Goal: Information Seeking & Learning: Check status

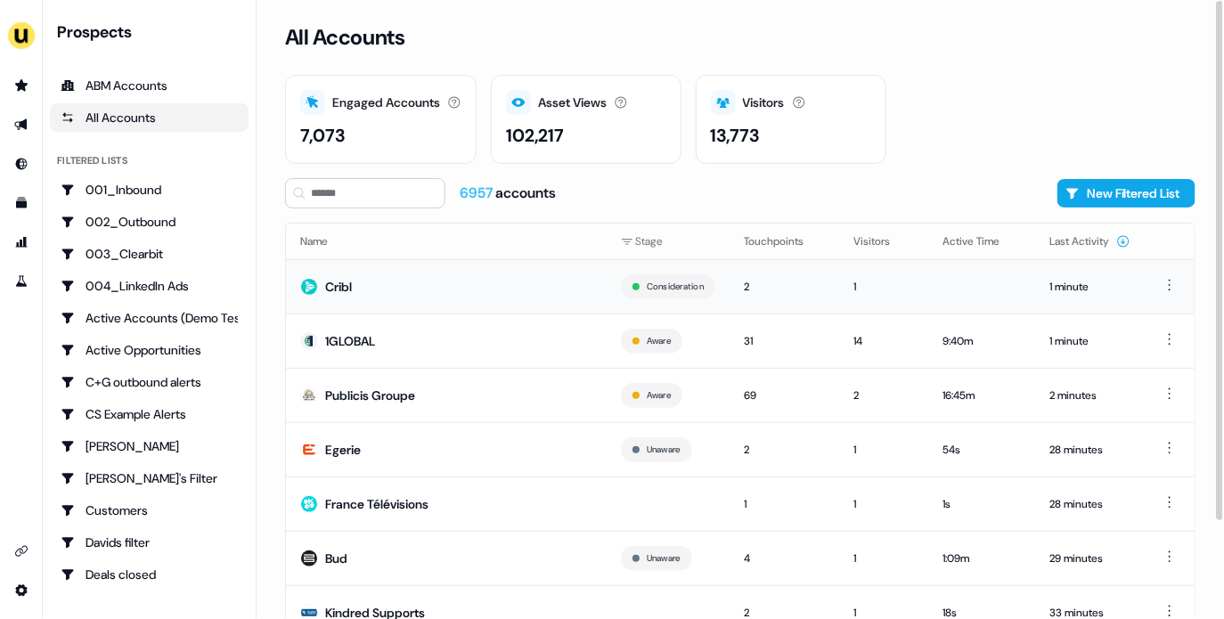
click at [484, 289] on td "Cribl" at bounding box center [446, 286] width 321 height 54
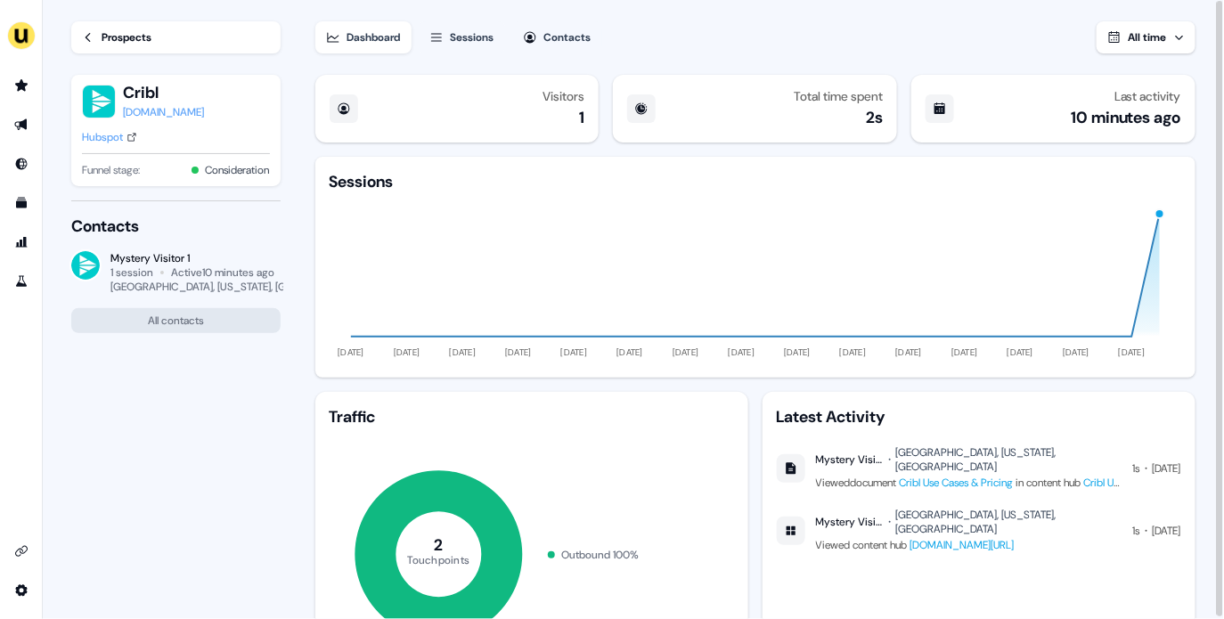
click at [118, 140] on div "Hubspot" at bounding box center [102, 137] width 41 height 18
click at [79, 37] on link "Prospects" at bounding box center [175, 37] width 209 height 32
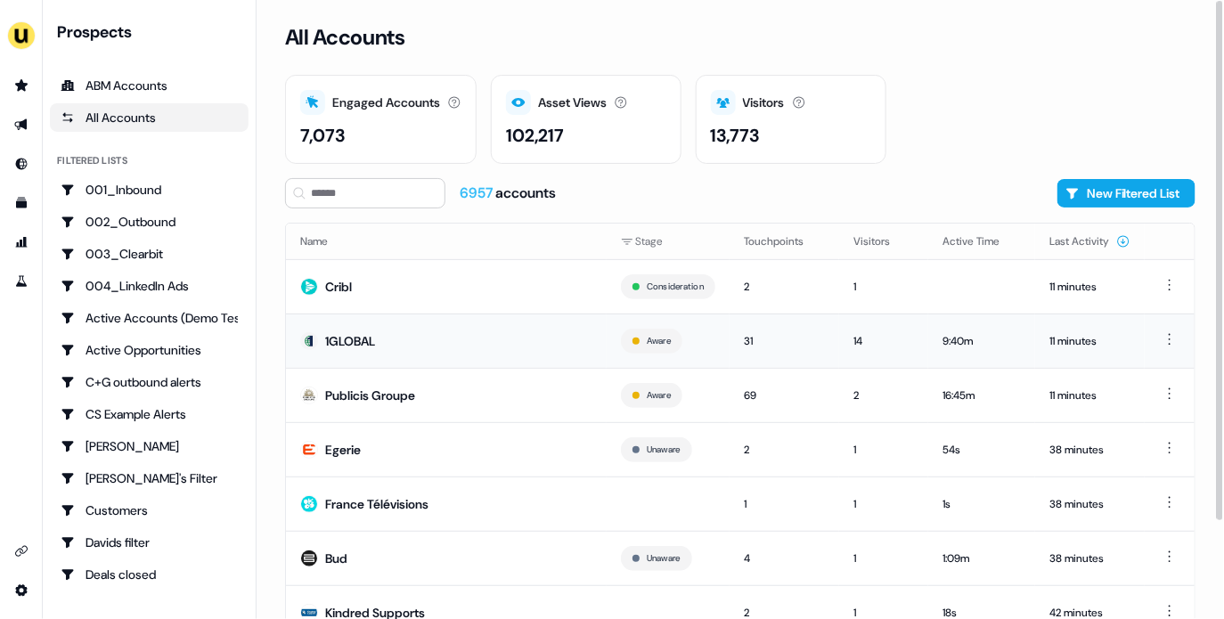
click at [365, 334] on div "1GLOBAL" at bounding box center [350, 341] width 50 height 18
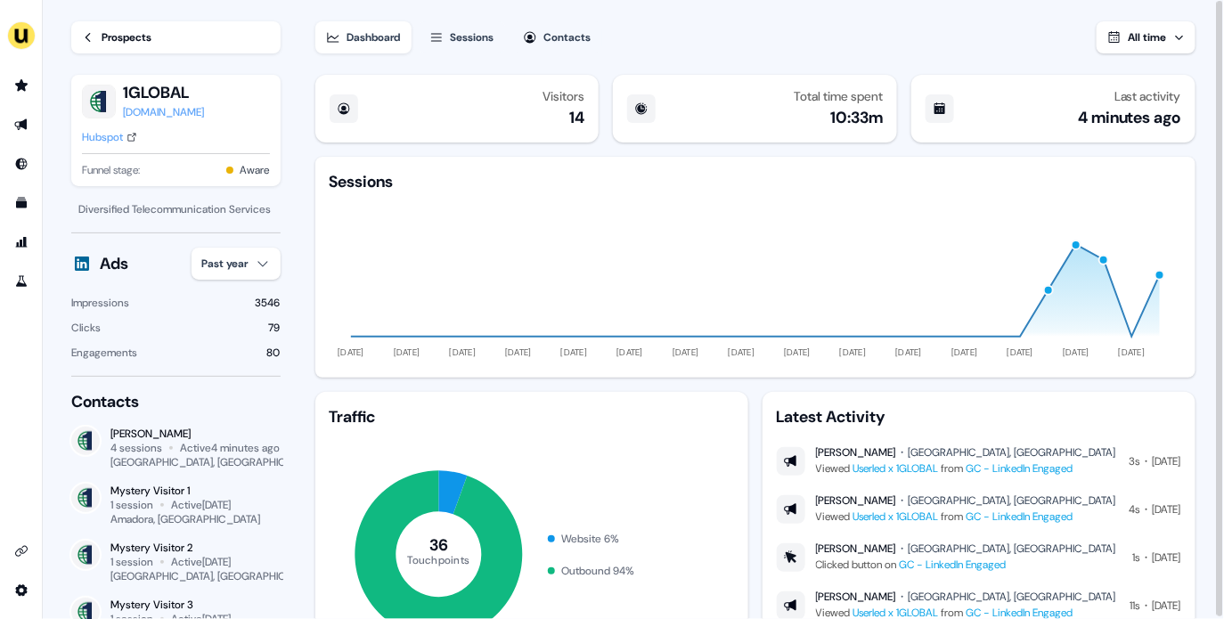
click at [139, 35] on div "Prospects" at bounding box center [127, 37] width 50 height 18
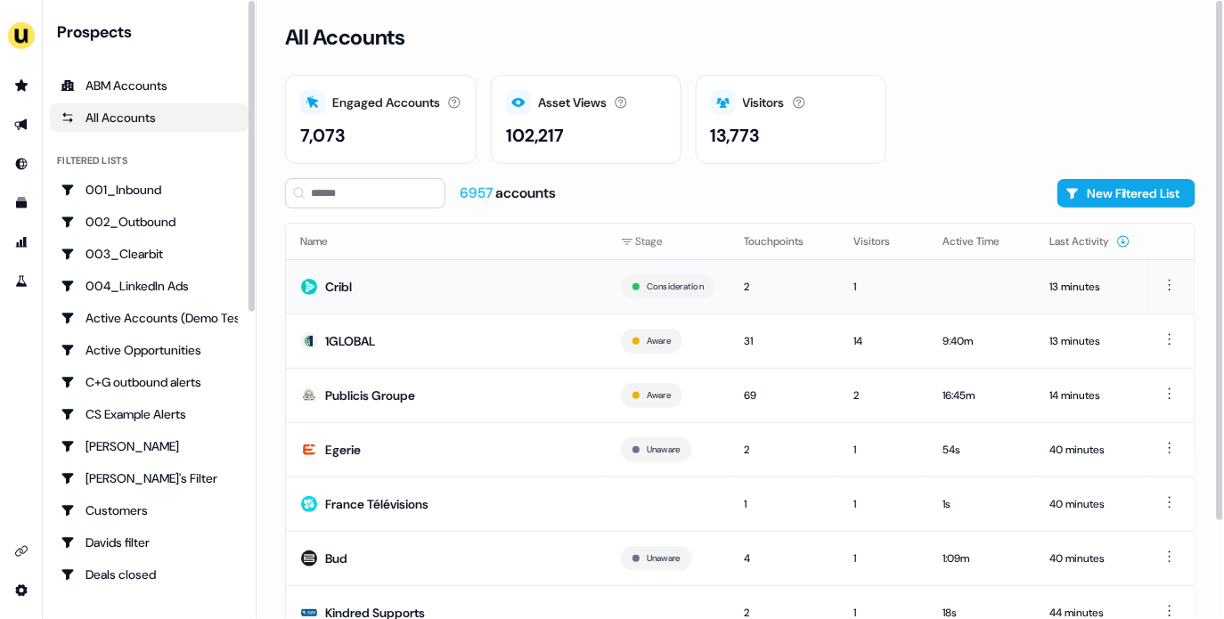
scroll to position [116, 0]
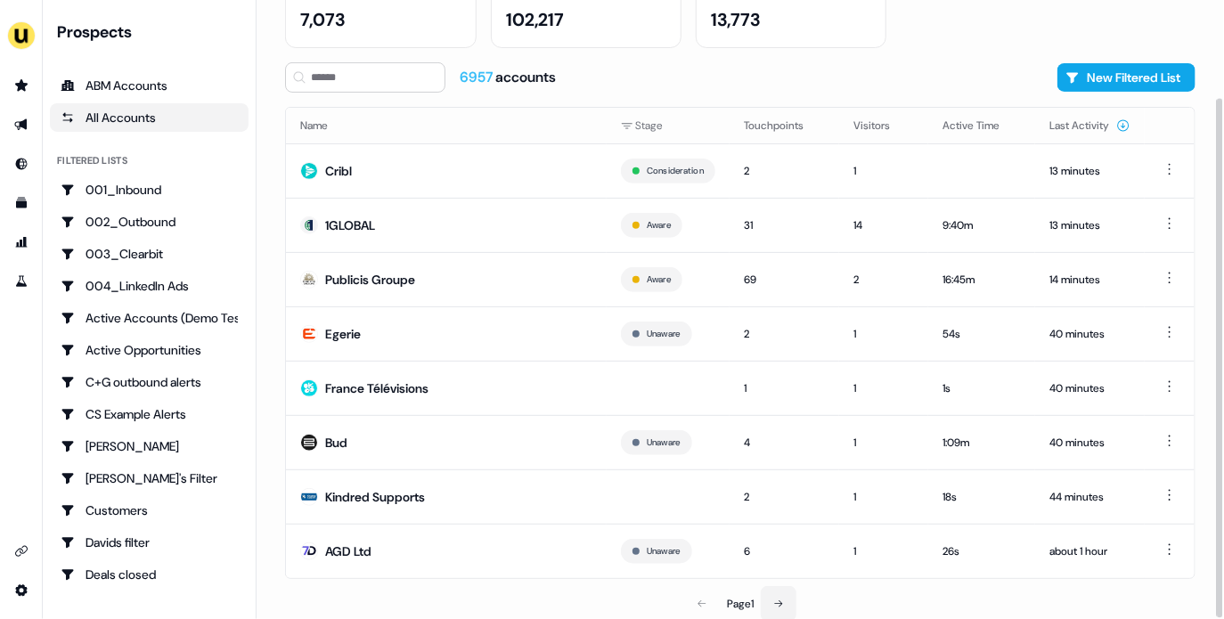
click at [781, 606] on icon at bounding box center [778, 603] width 11 height 11
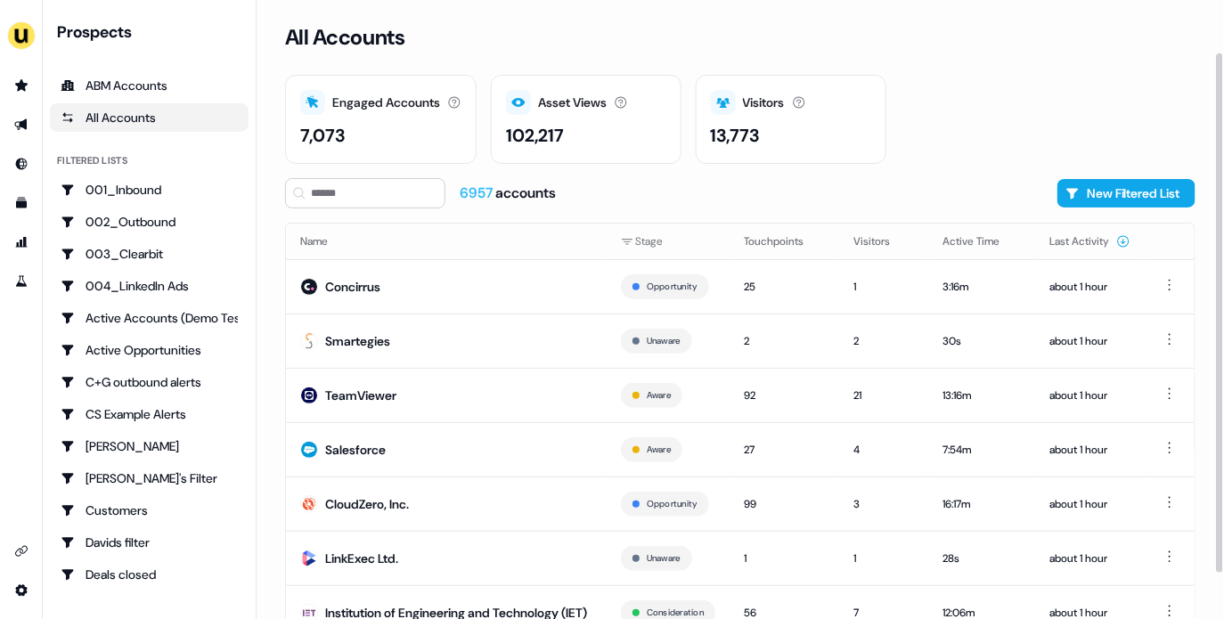
scroll to position [126, 0]
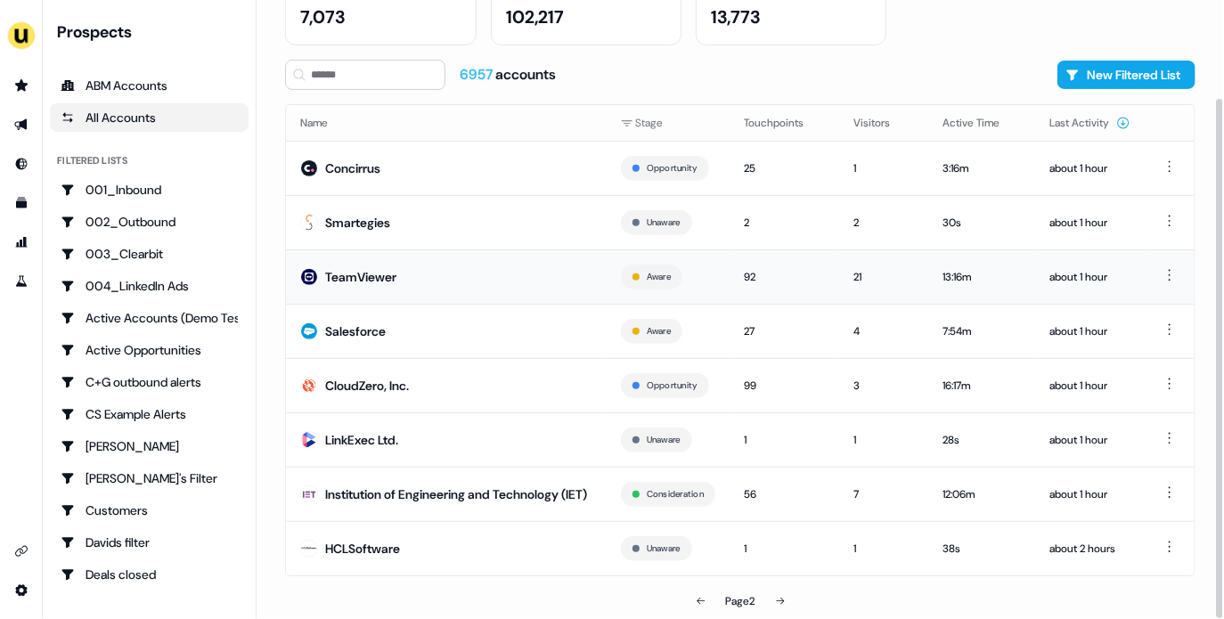
click at [451, 285] on td "TeamViewer" at bounding box center [446, 276] width 321 height 54
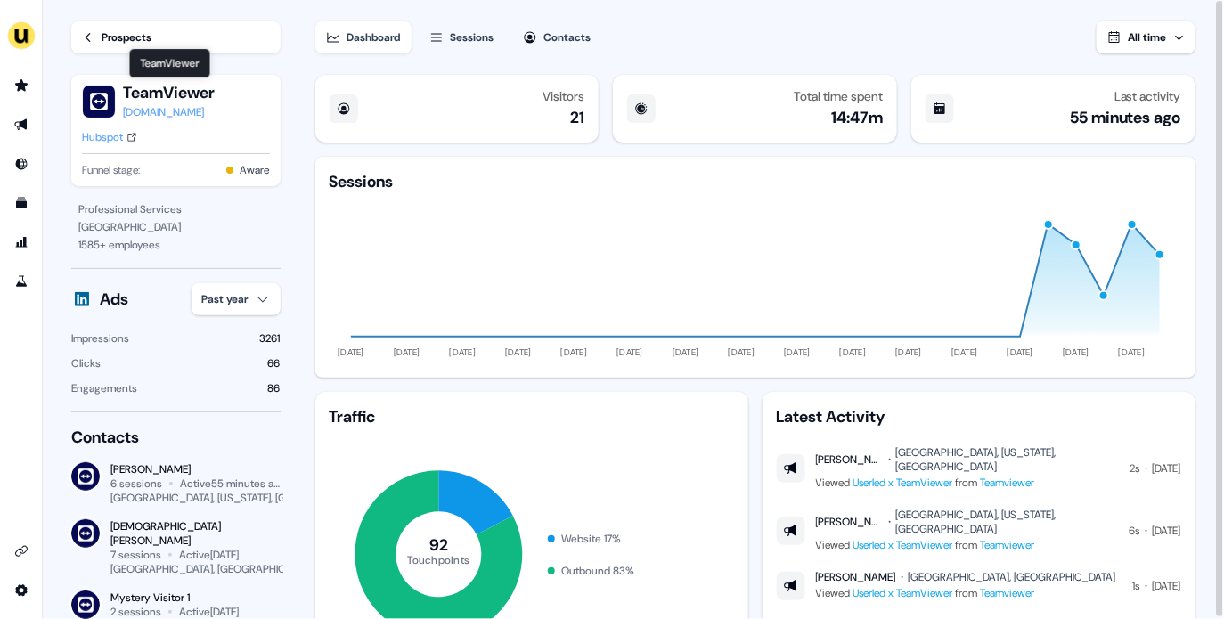
click at [161, 29] on link "Prospects" at bounding box center [175, 37] width 209 height 32
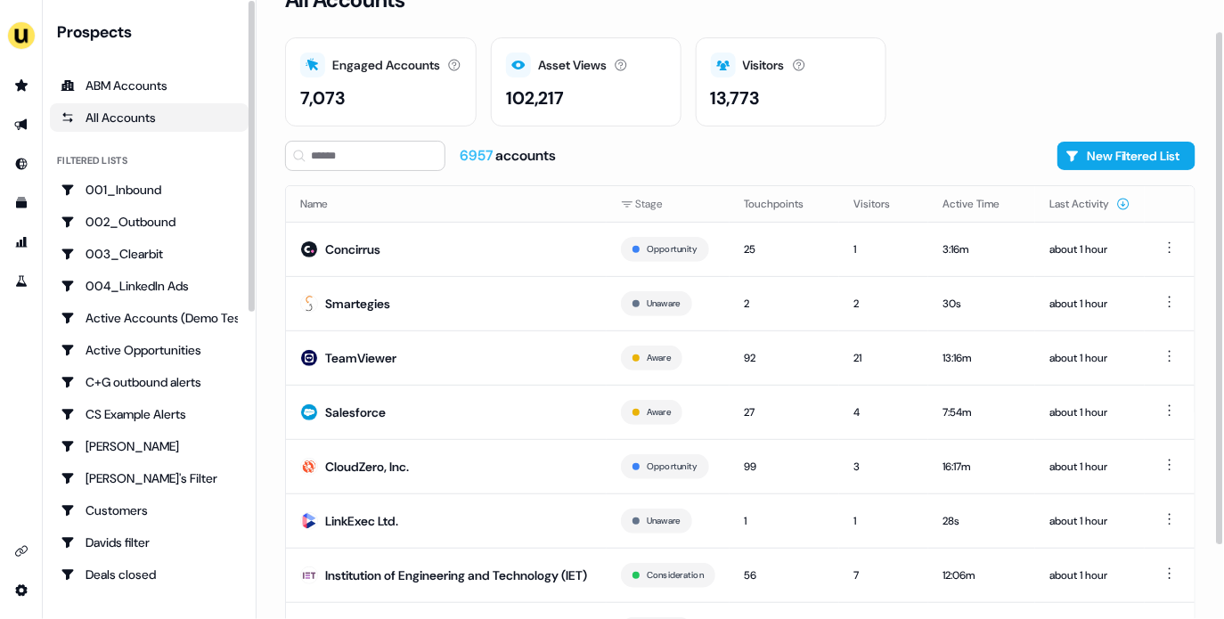
scroll to position [126, 0]
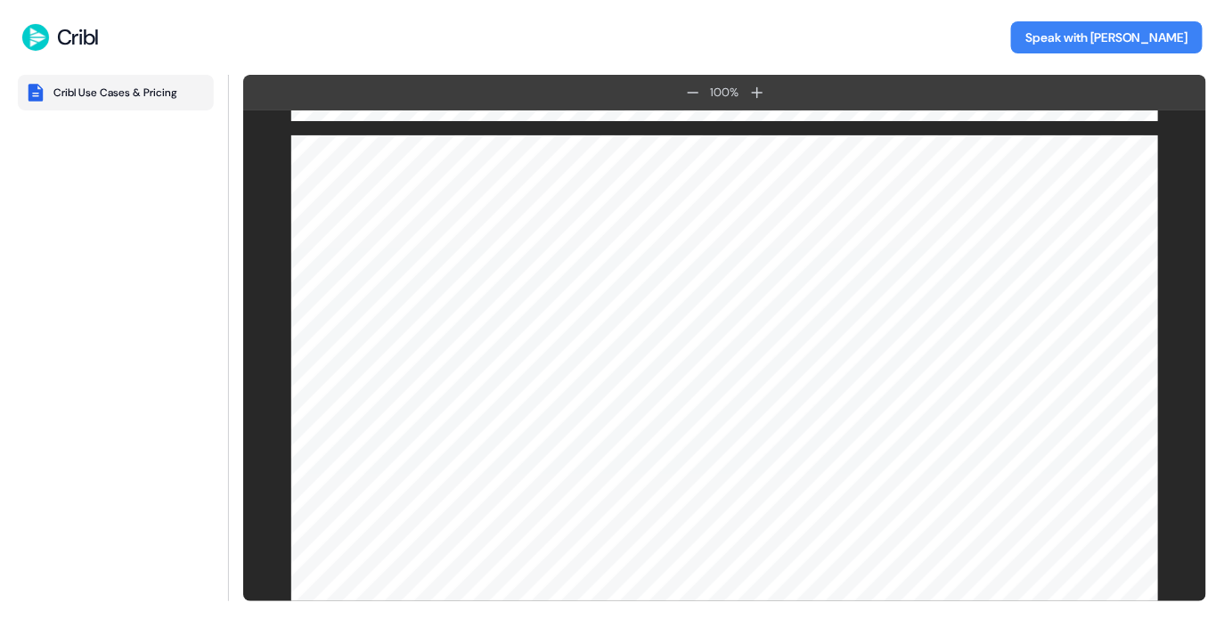
scroll to position [6542, 0]
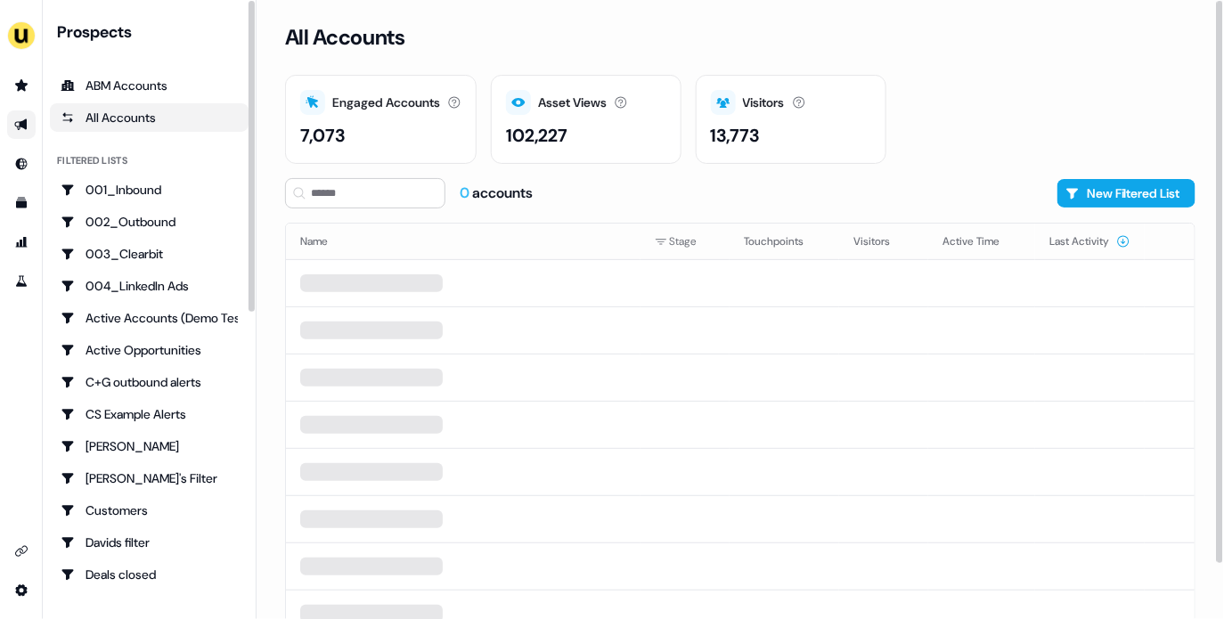
click at [15, 122] on icon "Go to outbound experience" at bounding box center [21, 125] width 14 height 14
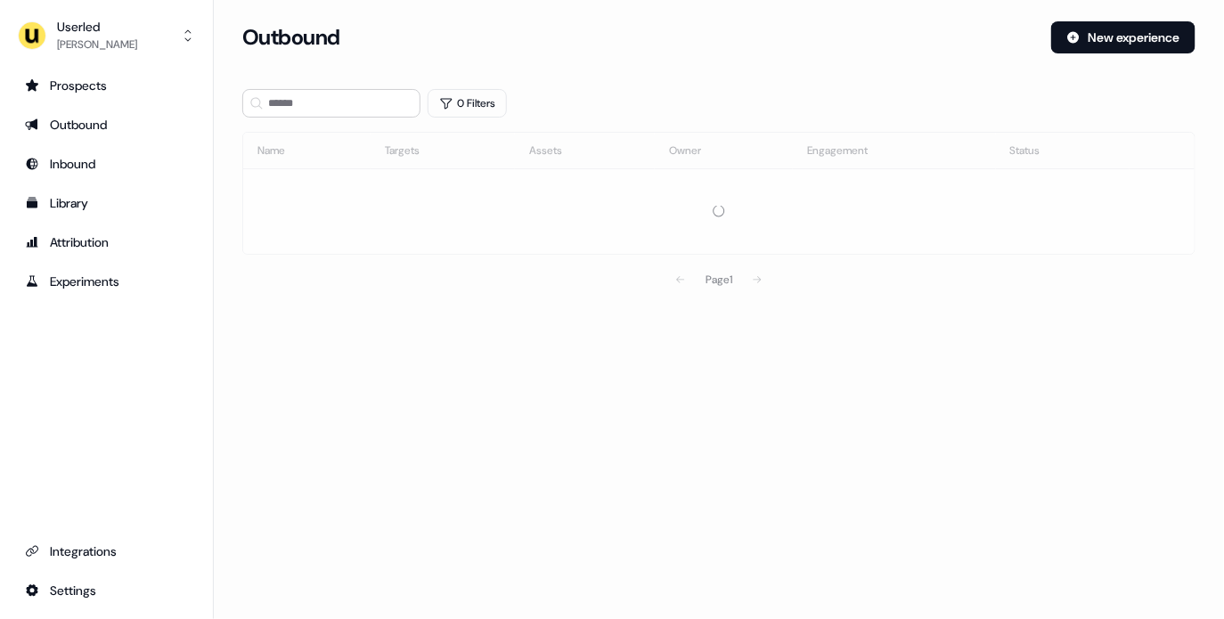
click at [361, 189] on section "Loading... Outbound New experience 0 Filters Name Targets Assets Owner Engageme…" at bounding box center [719, 184] width 1010 height 326
click at [327, 99] on input at bounding box center [331, 103] width 178 height 28
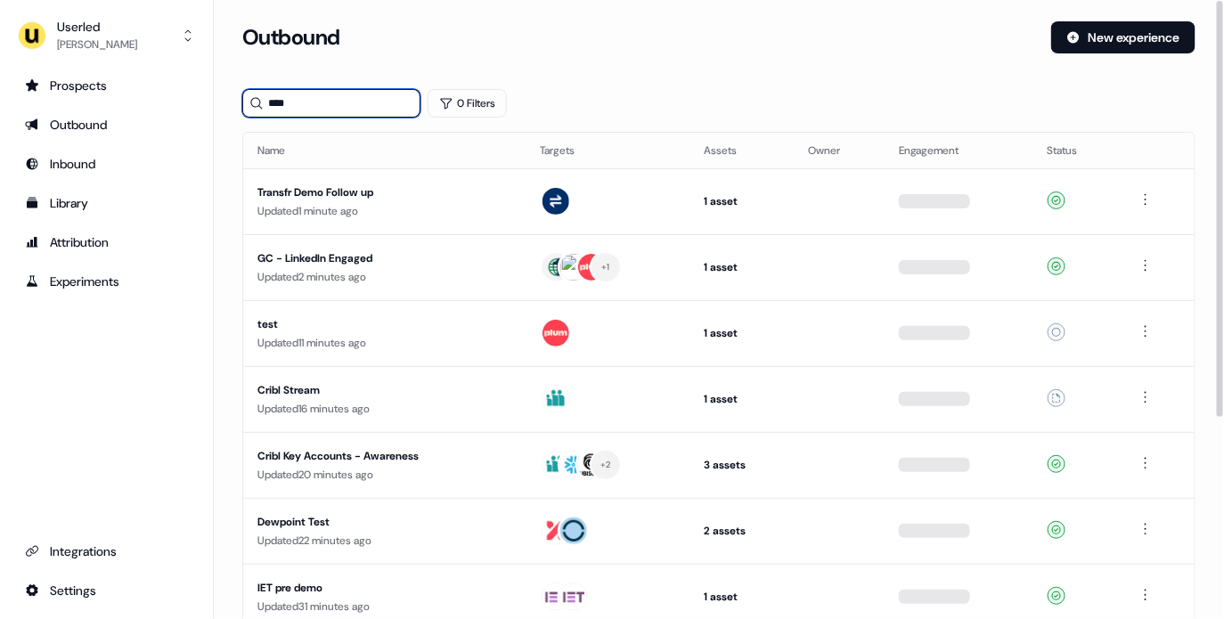
type input "****"
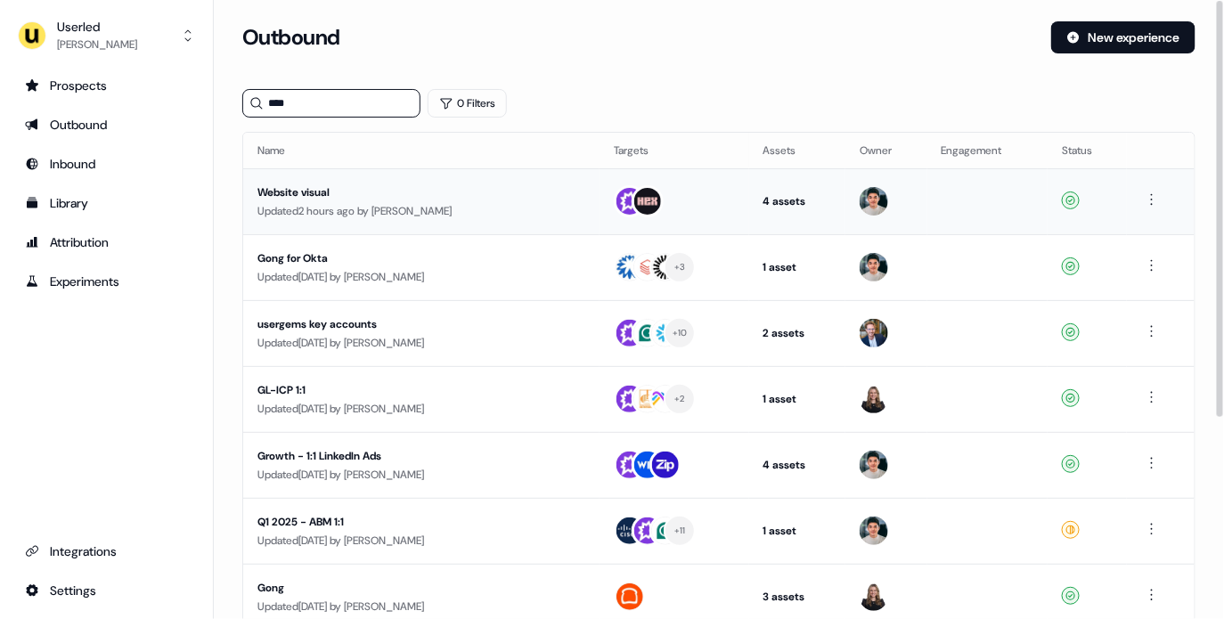
click at [480, 216] on div "Updated 2 hours ago by Vincent Plassard" at bounding box center [421, 211] width 328 height 18
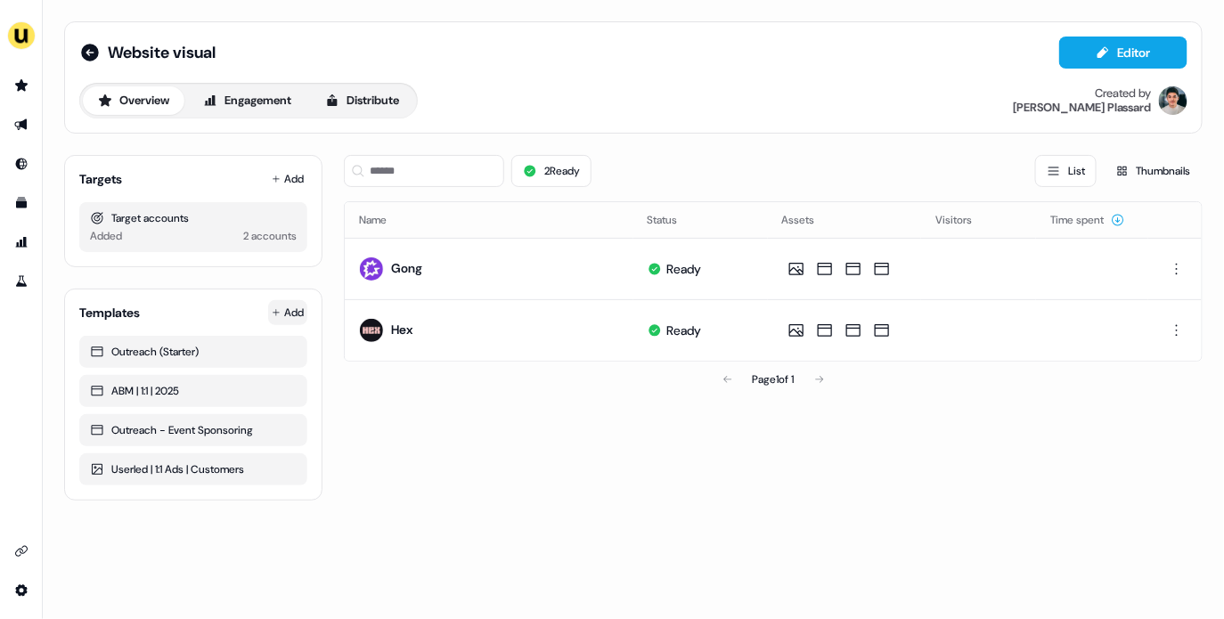
click at [282, 313] on html "For the best experience switch devices to a bigger screen. Go to Userled.io Web…" at bounding box center [612, 309] width 1224 height 619
click at [247, 345] on span "From Template library" at bounding box center [236, 347] width 109 height 14
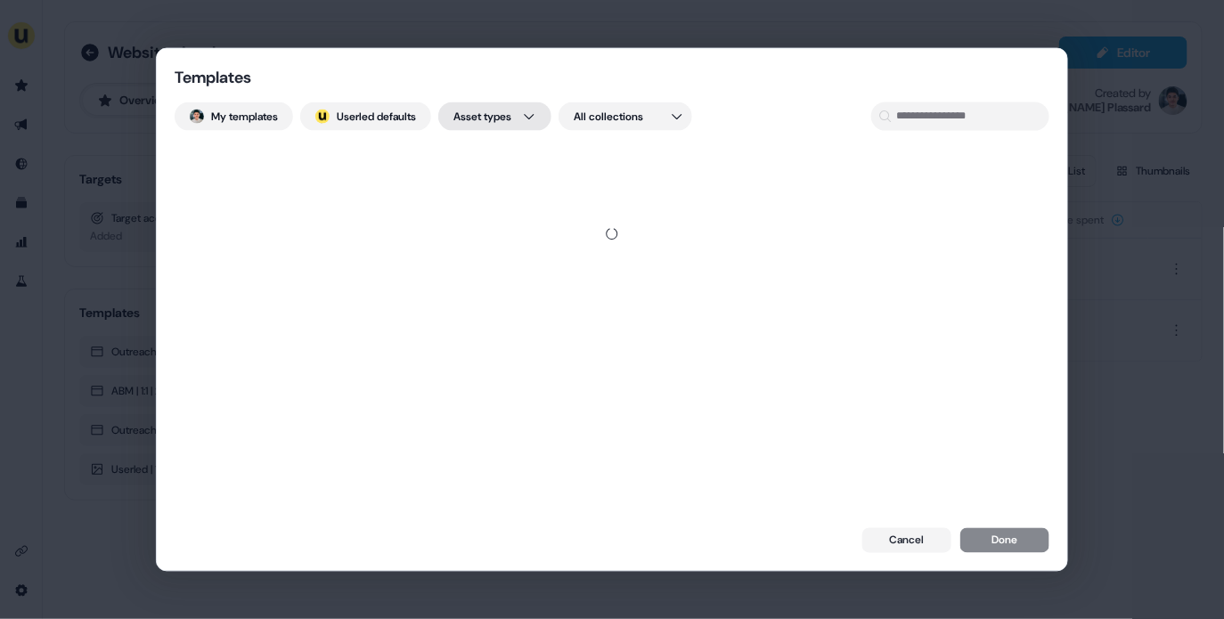
click at [489, 111] on div "Templates My templates ; Userled defaults Asset types All collections Cancel Do…" at bounding box center [612, 309] width 1224 height 619
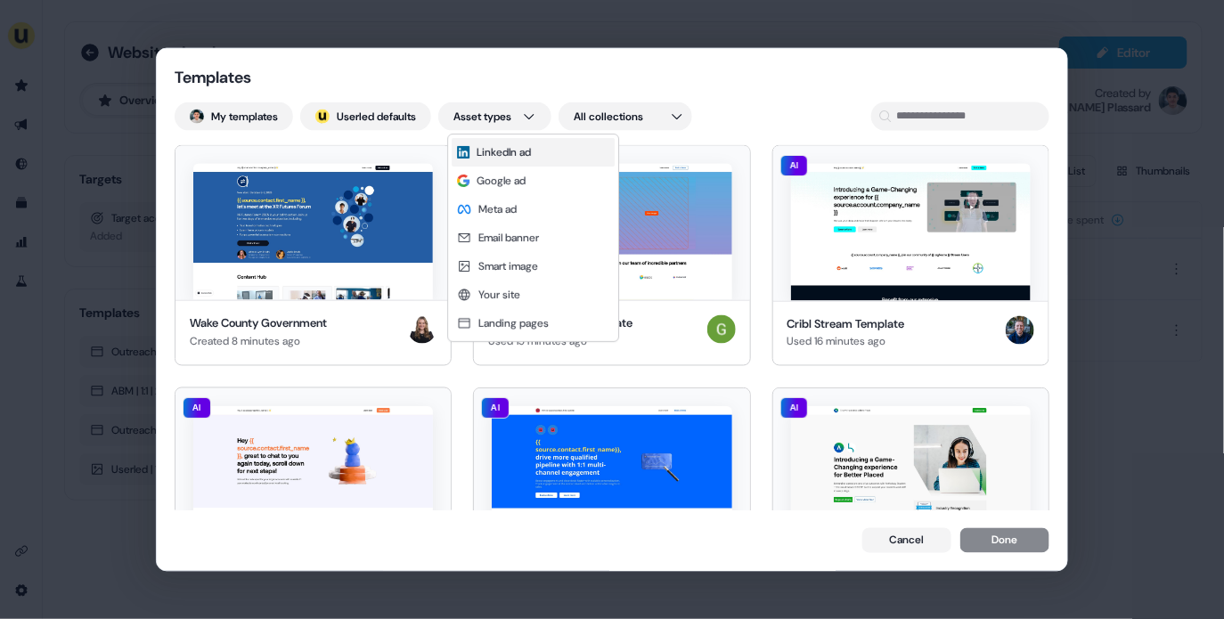
click at [508, 151] on span "LinkedIn ad" at bounding box center [503, 152] width 54 height 14
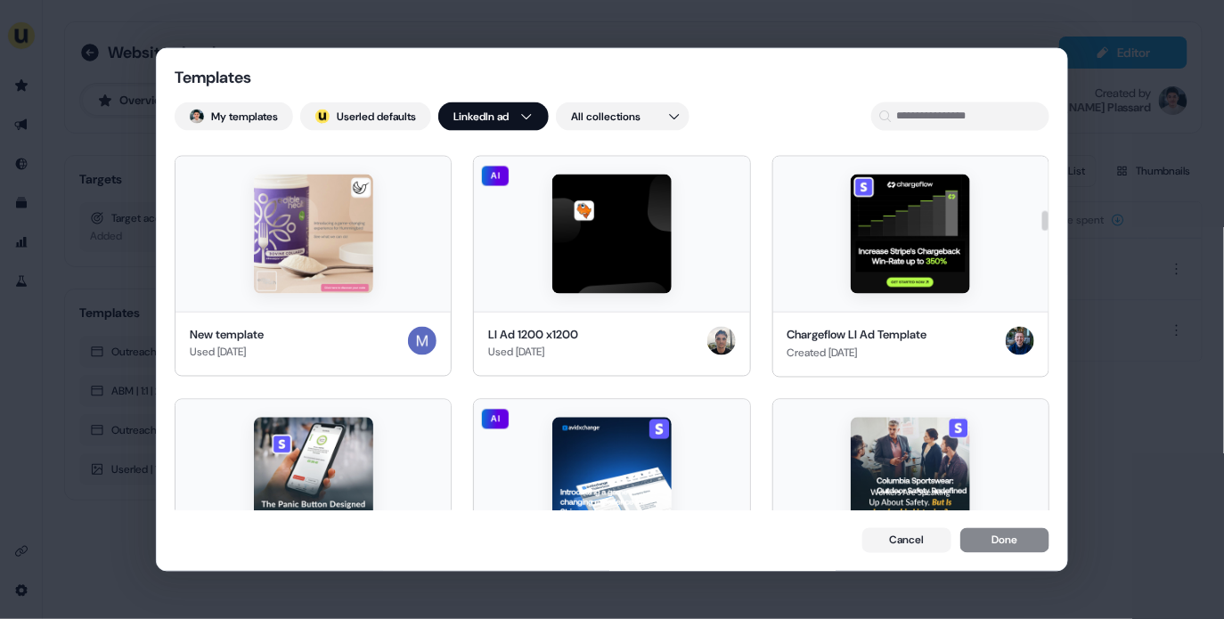
scroll to position [2322, 0]
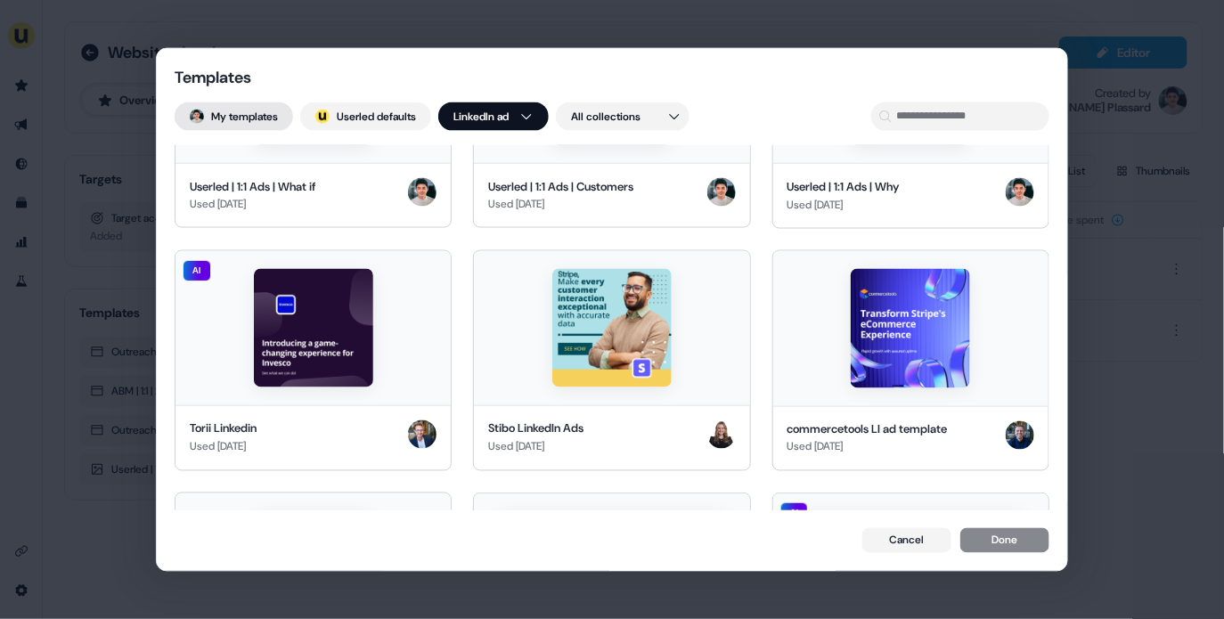
click at [265, 122] on button "My templates" at bounding box center [234, 116] width 118 height 28
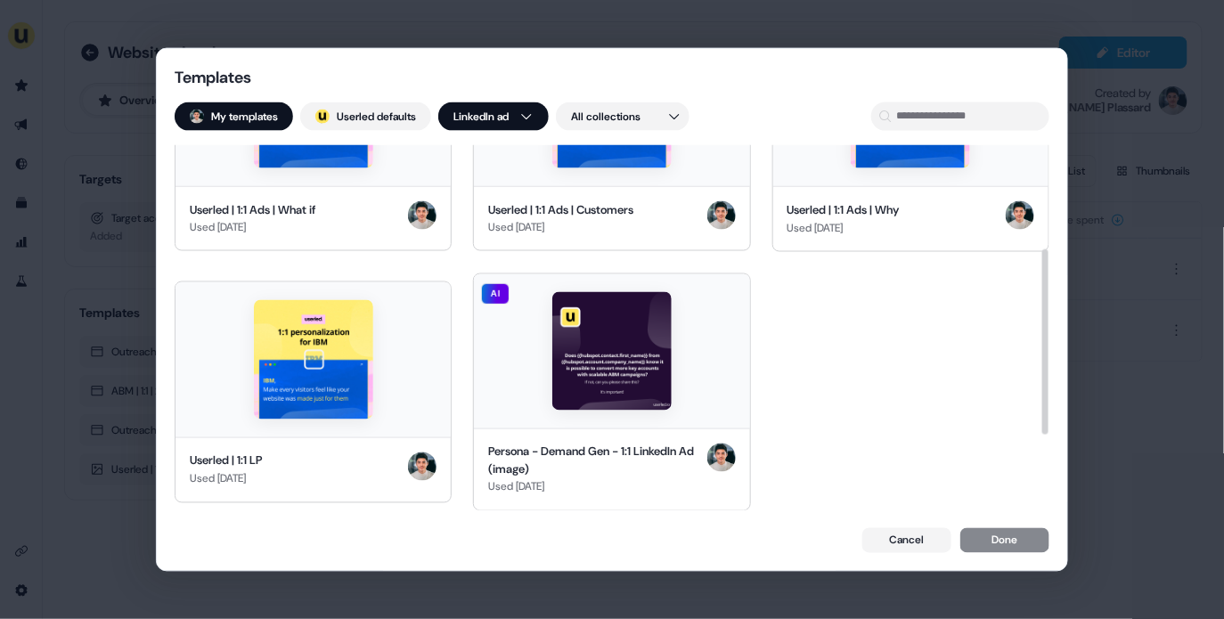
scroll to position [0, 0]
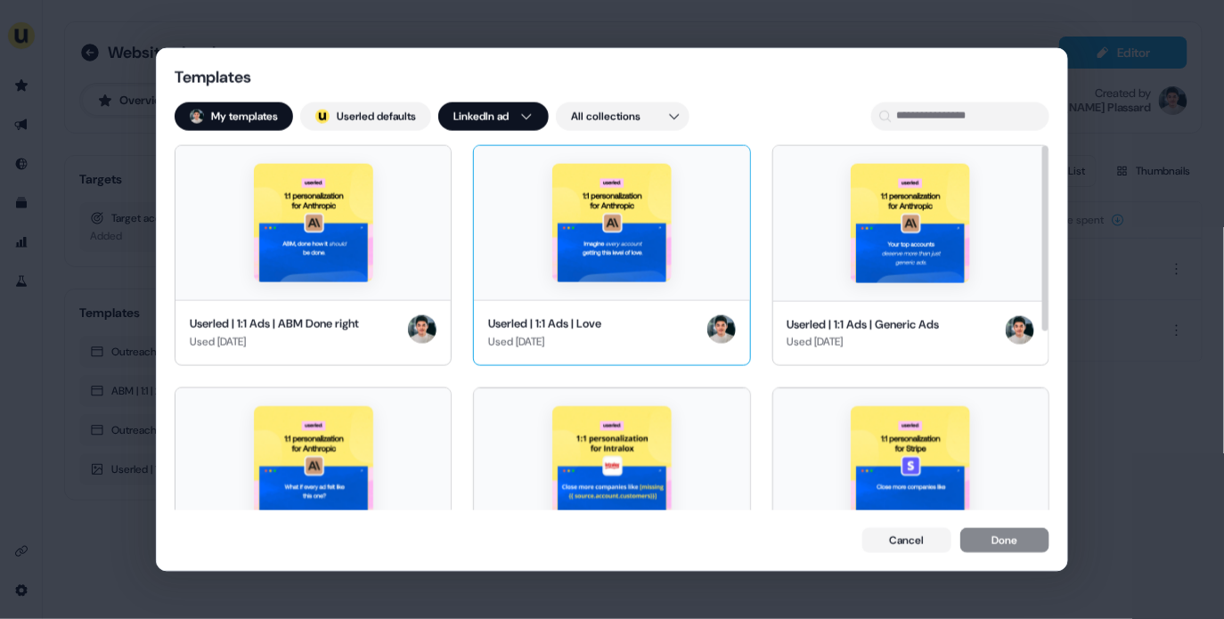
click at [606, 278] on img at bounding box center [611, 222] width 119 height 119
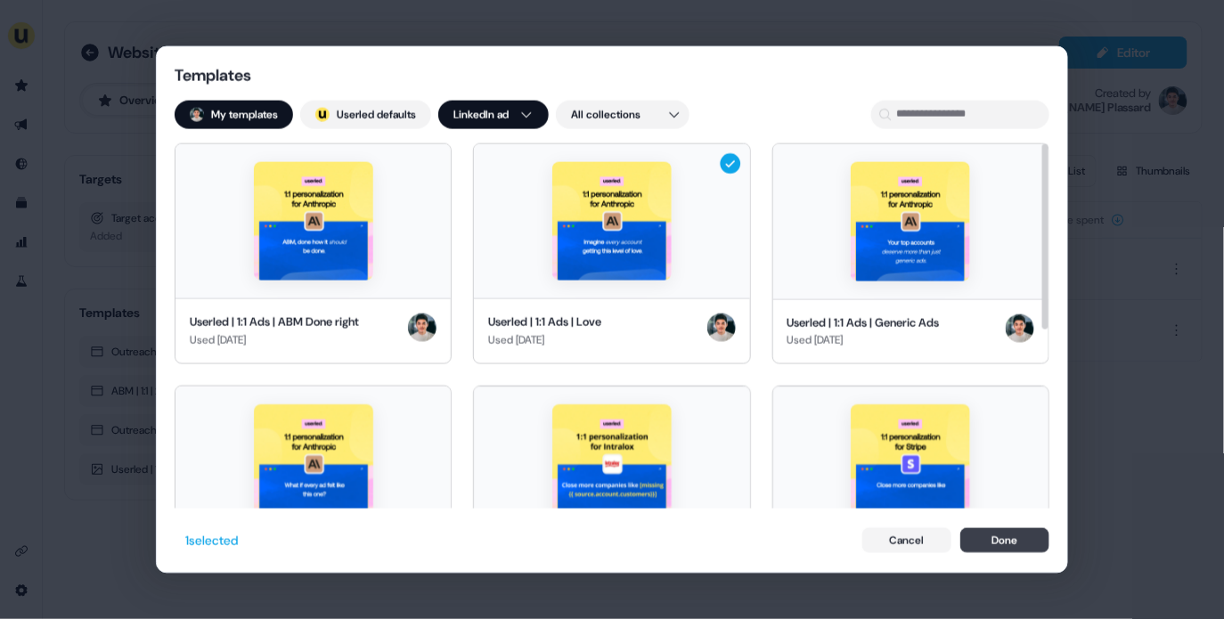
click at [995, 549] on button "Done" at bounding box center [1004, 540] width 89 height 25
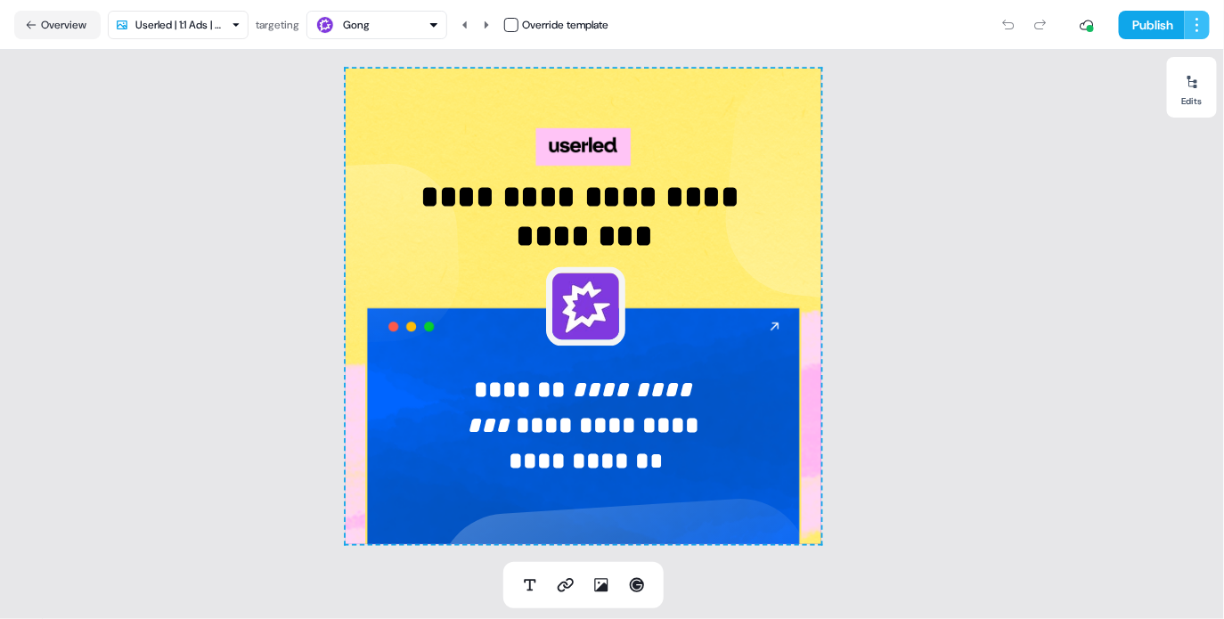
click at [1188, 31] on html "**********" at bounding box center [612, 309] width 1224 height 619
click at [1159, 24] on html "**********" at bounding box center [612, 309] width 1224 height 619
click at [1159, 24] on button "Publish" at bounding box center [1151, 25] width 66 height 28
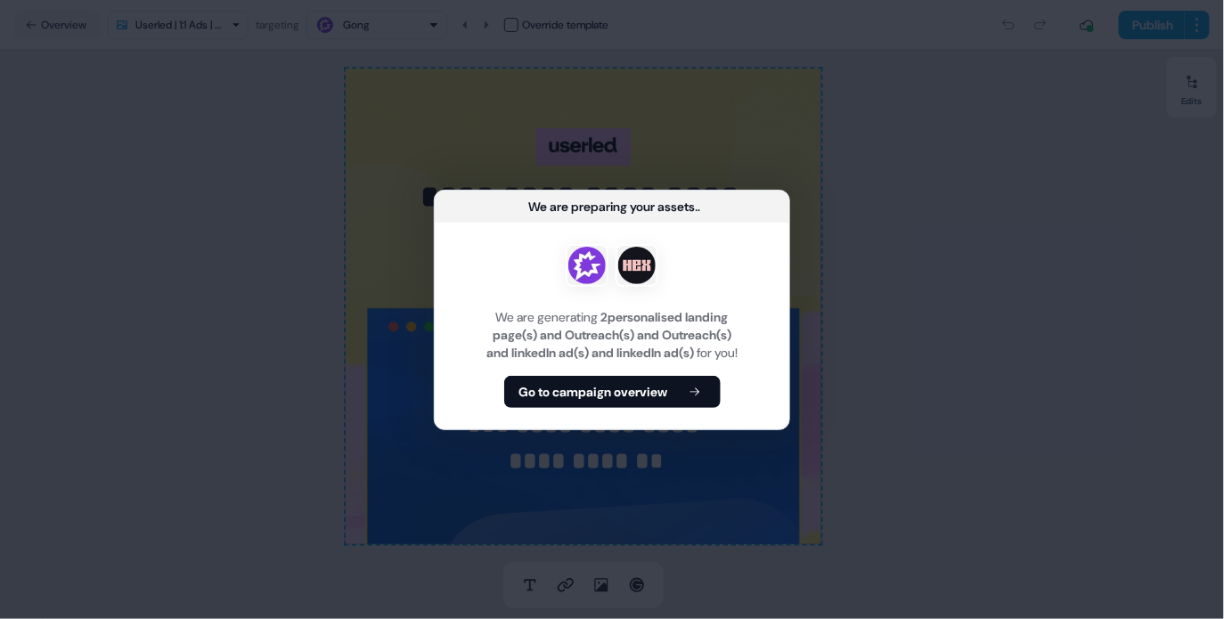
click at [659, 362] on div "We are generating 2 personalised landing page(s) and Outreach(s) and Outreach(s…" at bounding box center [612, 334] width 312 height 53
click at [659, 382] on div "We are generating 2 personalised landing page(s) and Outreach(s) and Outreach(s…" at bounding box center [612, 326] width 354 height 207
click at [650, 396] on b "Go to campaign overview" at bounding box center [593, 392] width 149 height 18
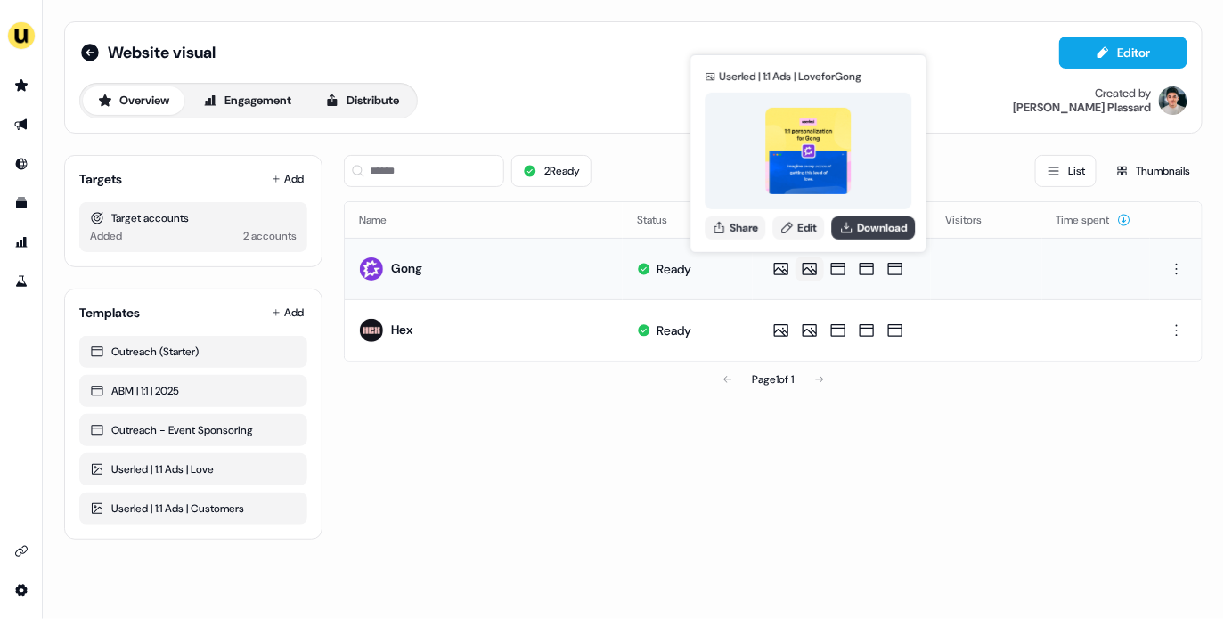
click at [858, 228] on button "Download" at bounding box center [874, 227] width 84 height 23
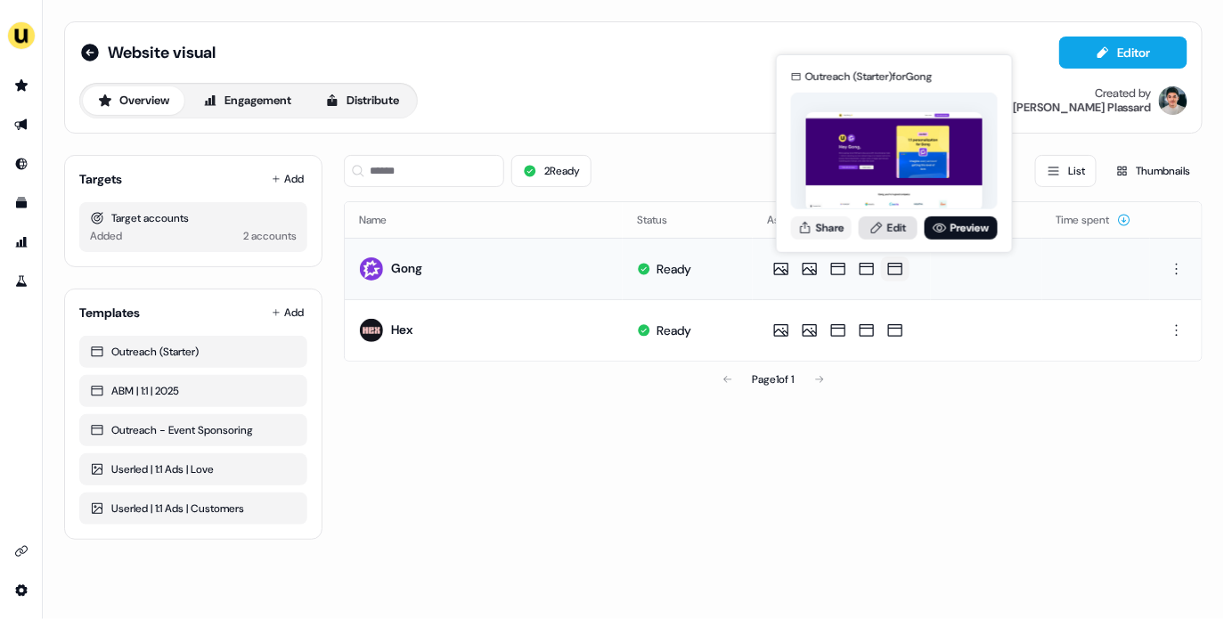
click at [896, 227] on link "Edit" at bounding box center [887, 227] width 59 height 23
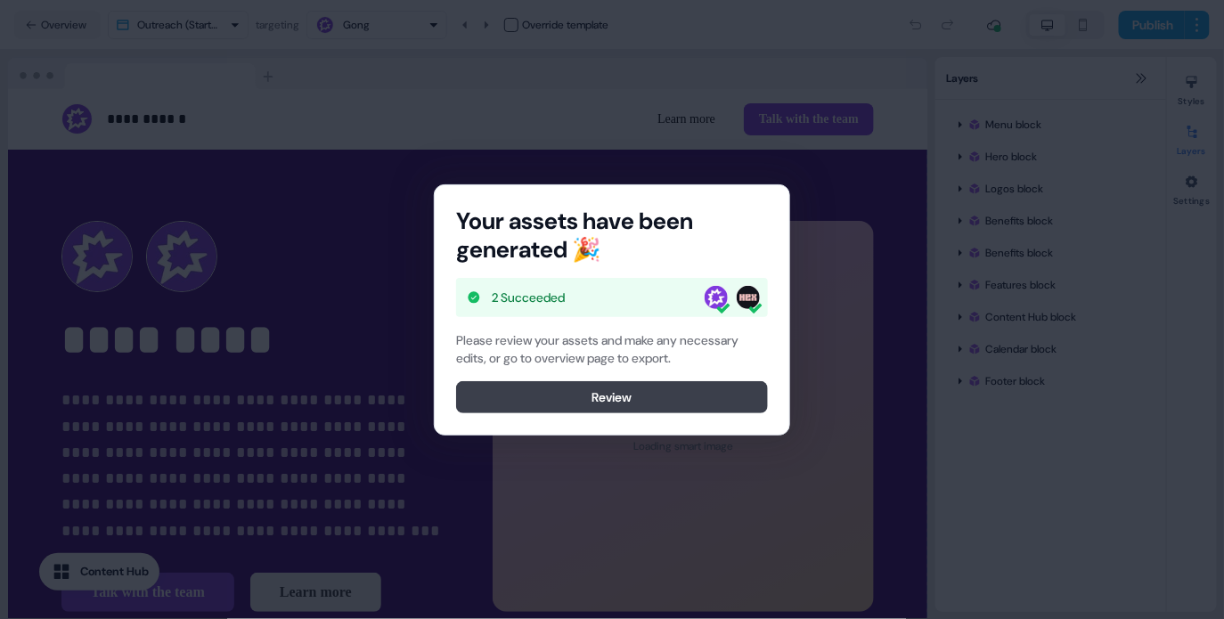
click at [725, 397] on button "Review" at bounding box center [612, 397] width 312 height 32
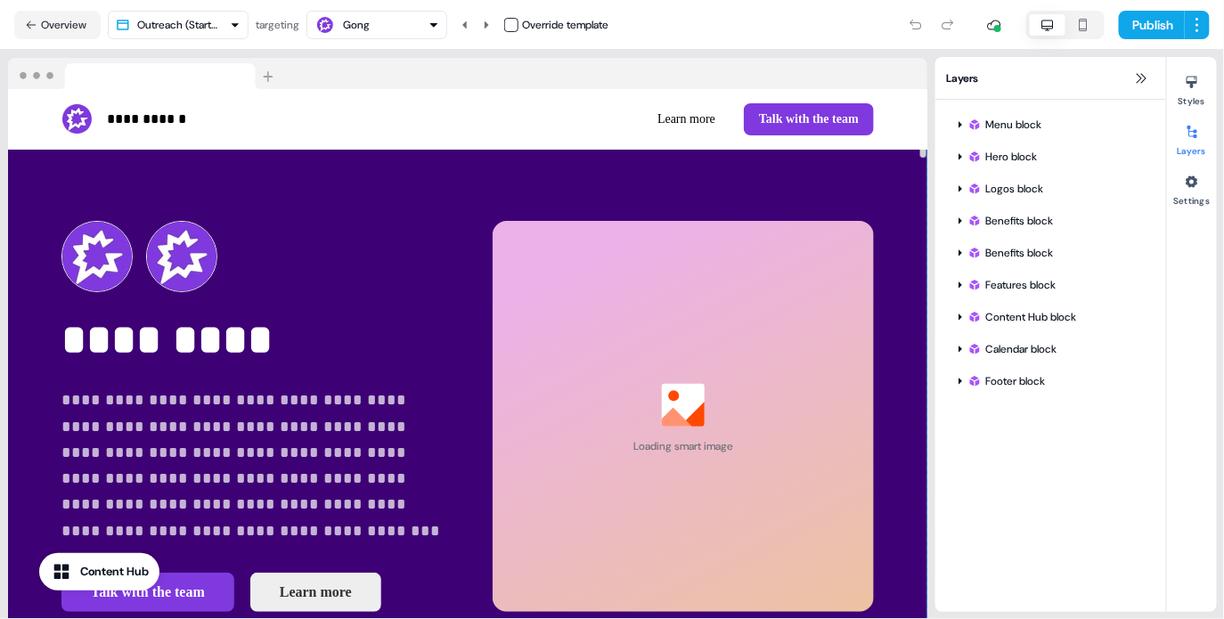
click at [899, 182] on div "**********" at bounding box center [467, 416] width 919 height 533
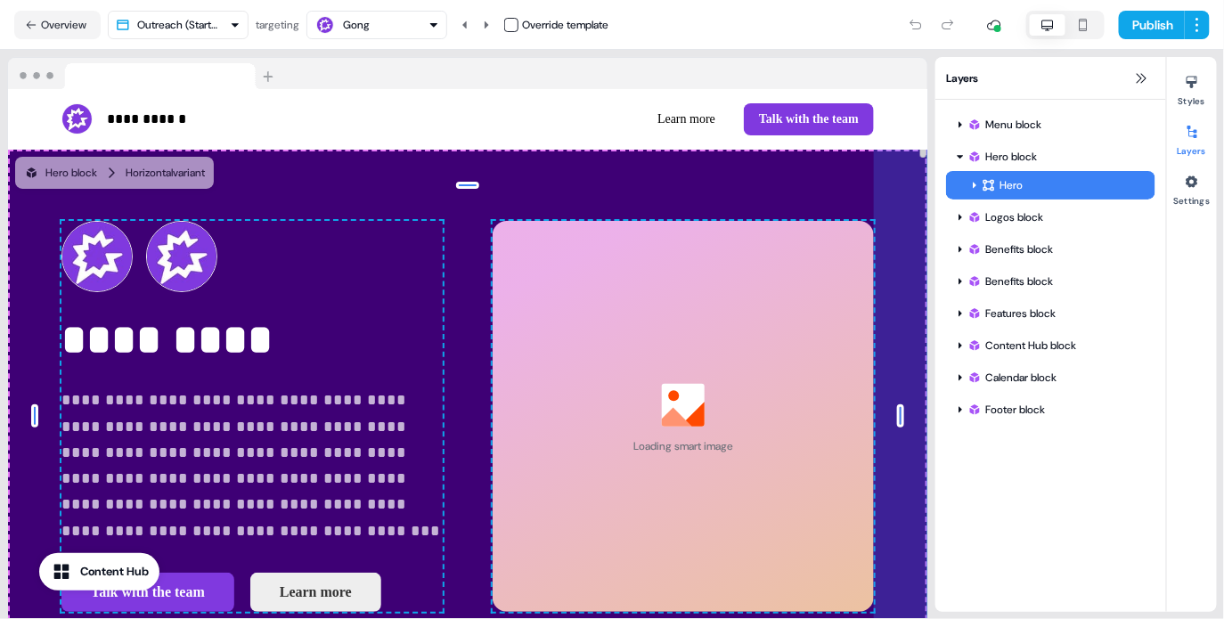
click at [887, 183] on div "60px" at bounding box center [900, 416] width 53 height 533
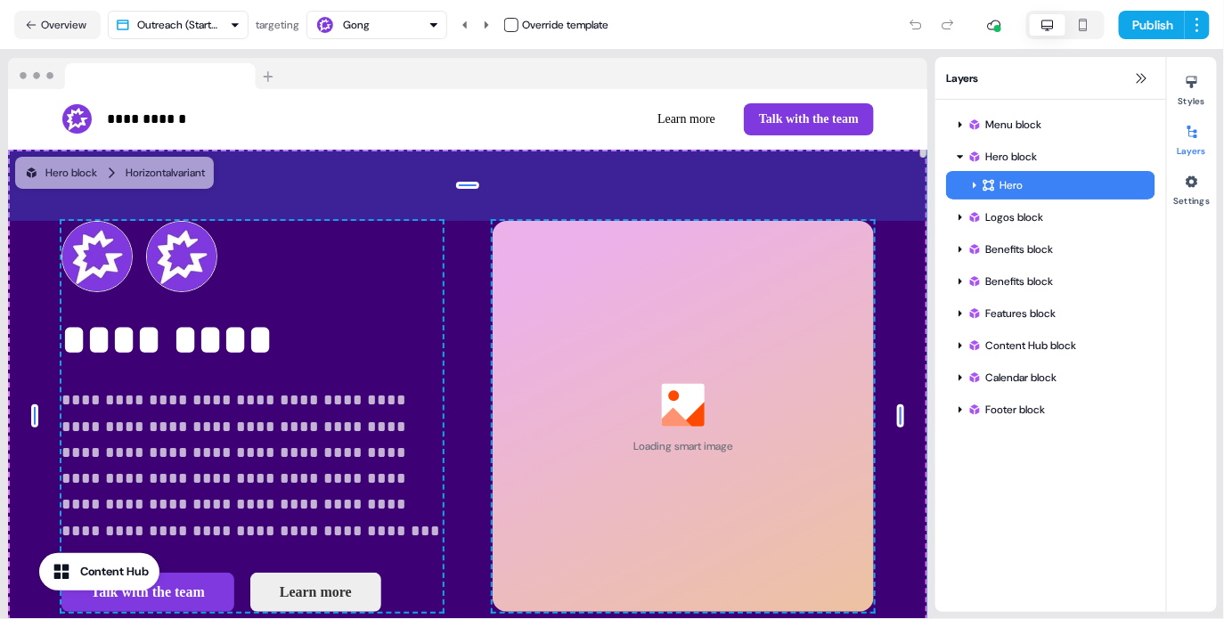
click at [866, 183] on div "80px" at bounding box center [467, 185] width 919 height 71
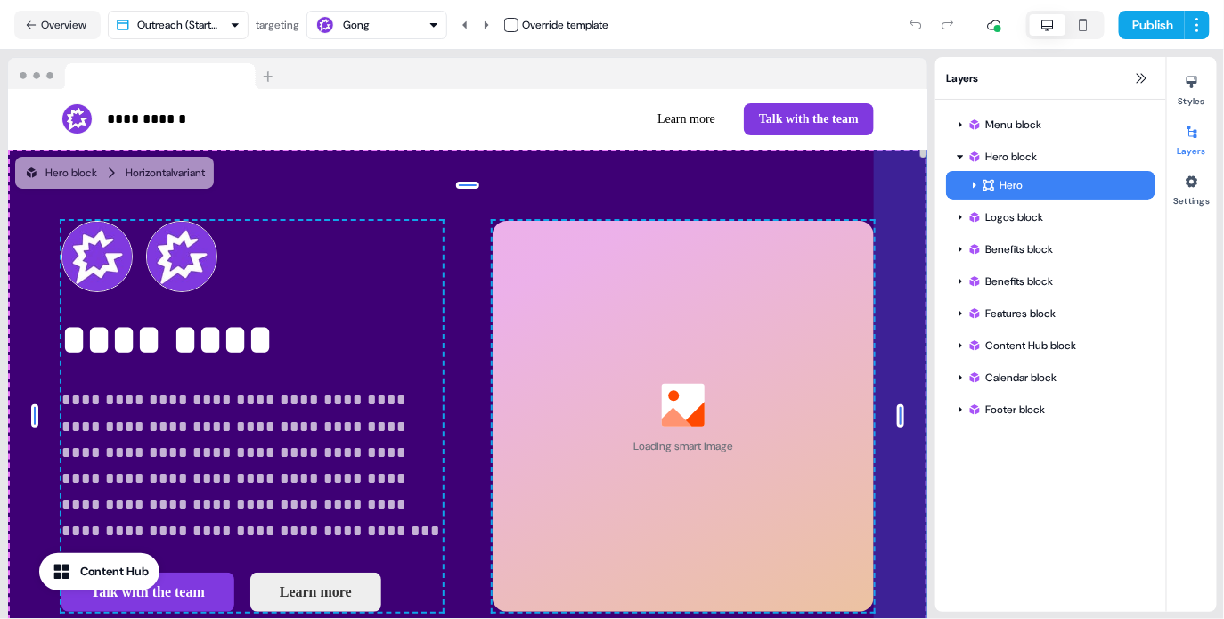
click at [916, 183] on div "60px" at bounding box center [900, 416] width 53 height 533
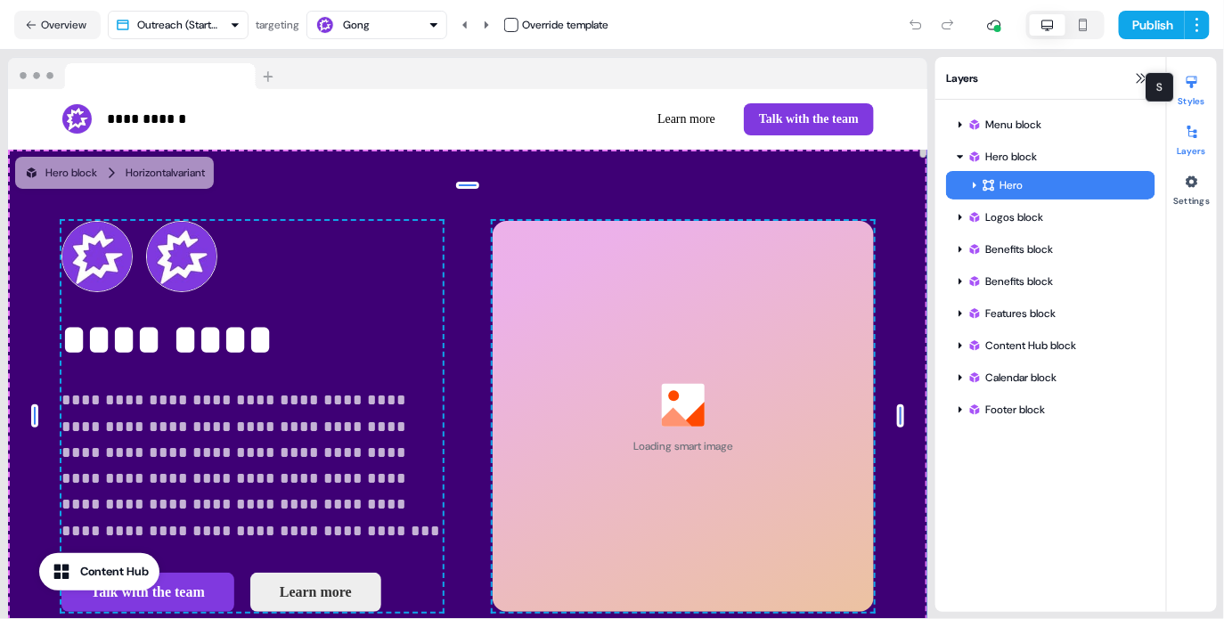
click at [1199, 96] on button "Styles" at bounding box center [1192, 87] width 50 height 39
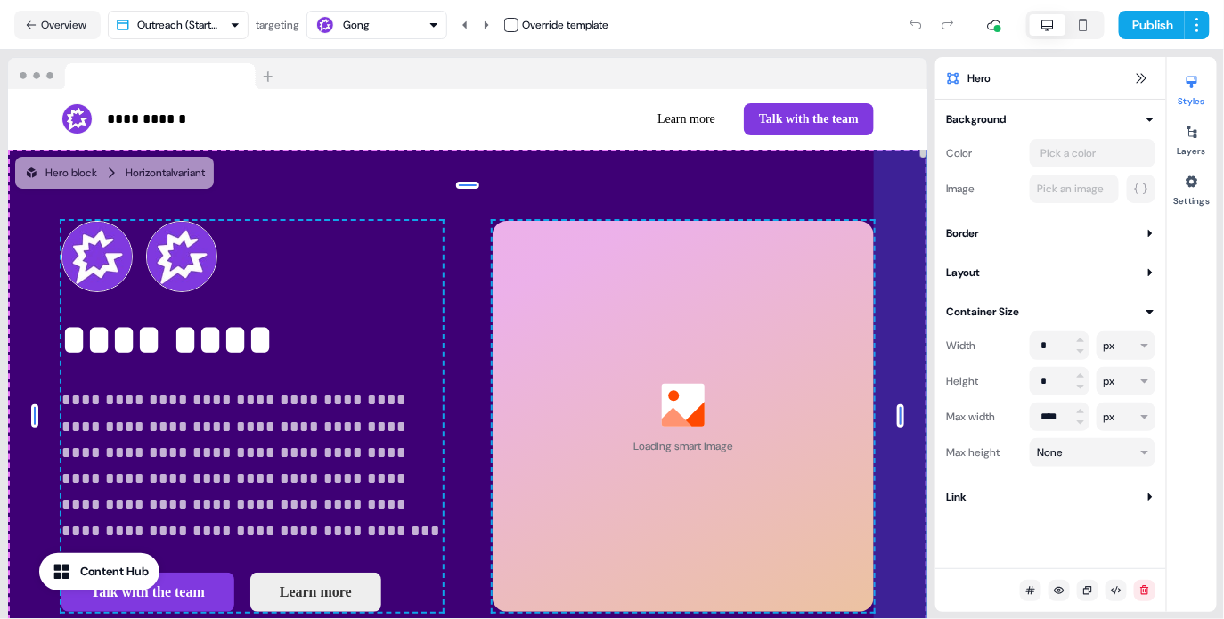
click at [882, 189] on div "60px" at bounding box center [900, 416] width 53 height 533
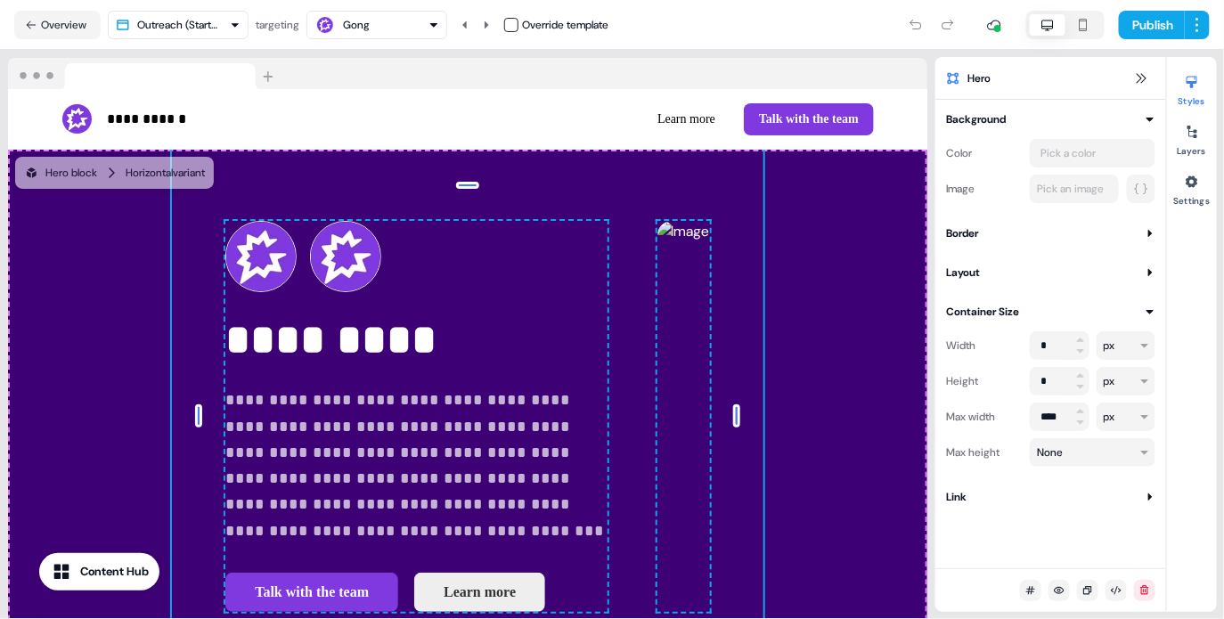
click at [1069, 159] on div "Pick a color" at bounding box center [1068, 153] width 62 height 18
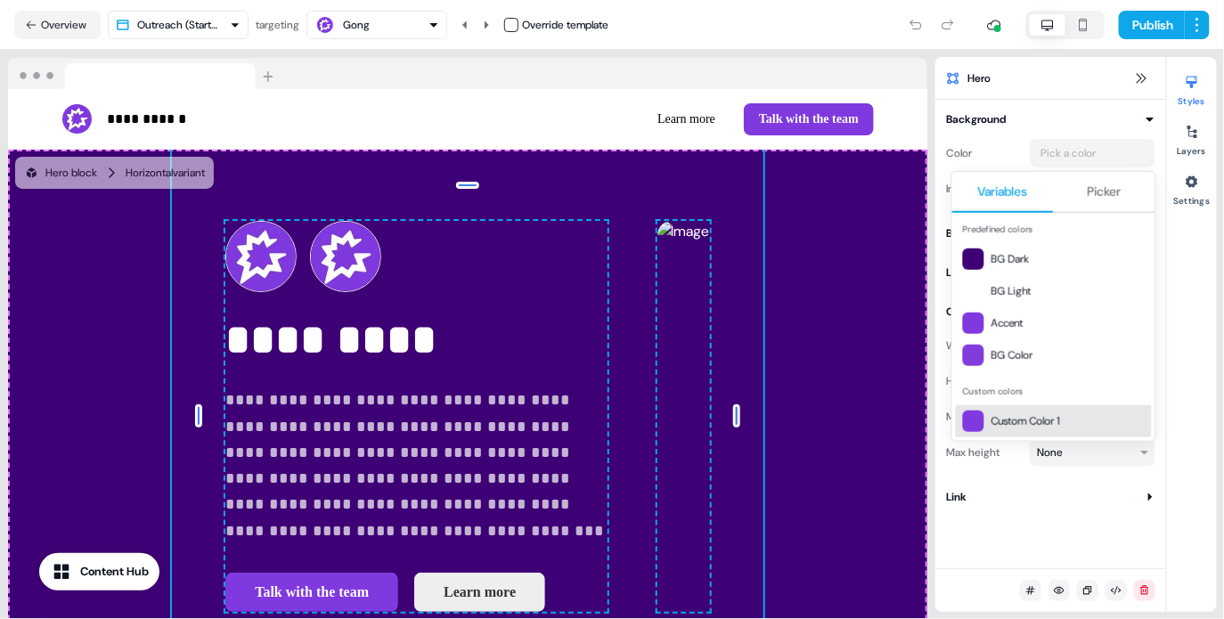
click at [1046, 427] on span "Custom Color 1" at bounding box center [1067, 421] width 153 height 18
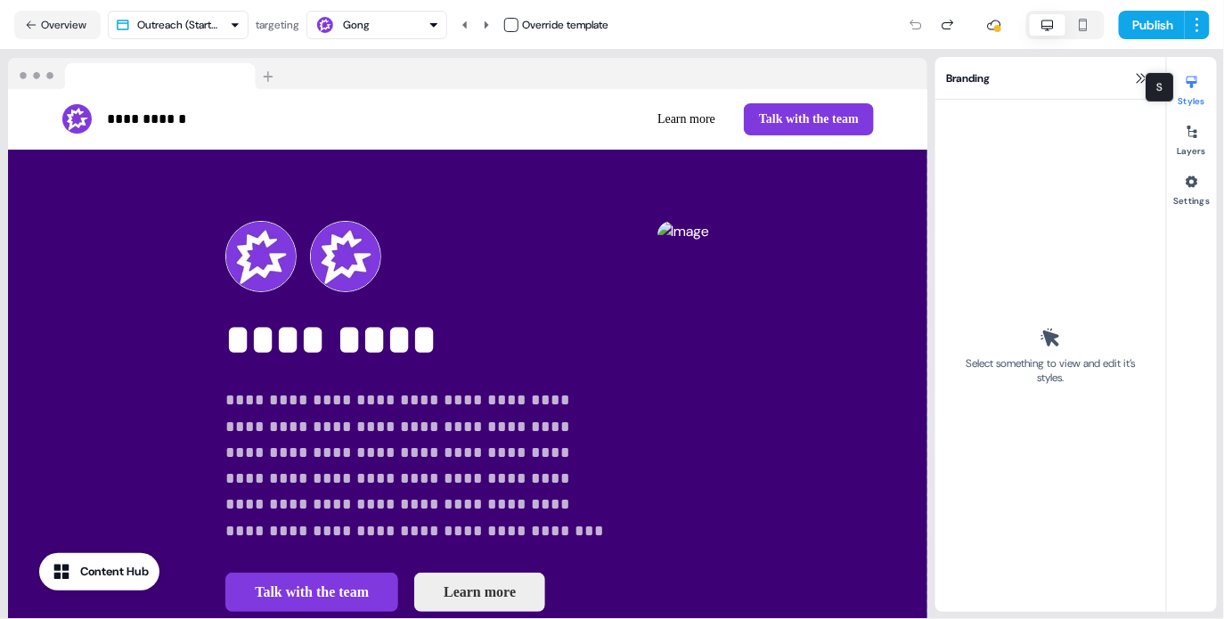
click at [1198, 97] on button "Styles" at bounding box center [1192, 87] width 50 height 39
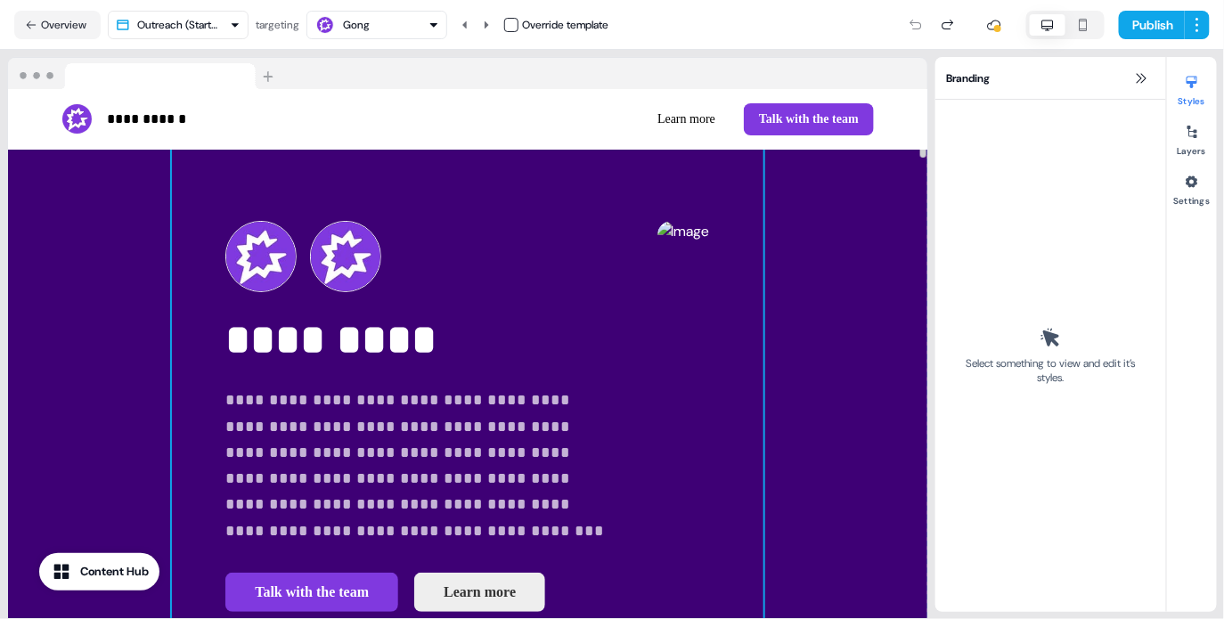
click at [762, 203] on div "**********" at bounding box center [467, 416] width 590 height 533
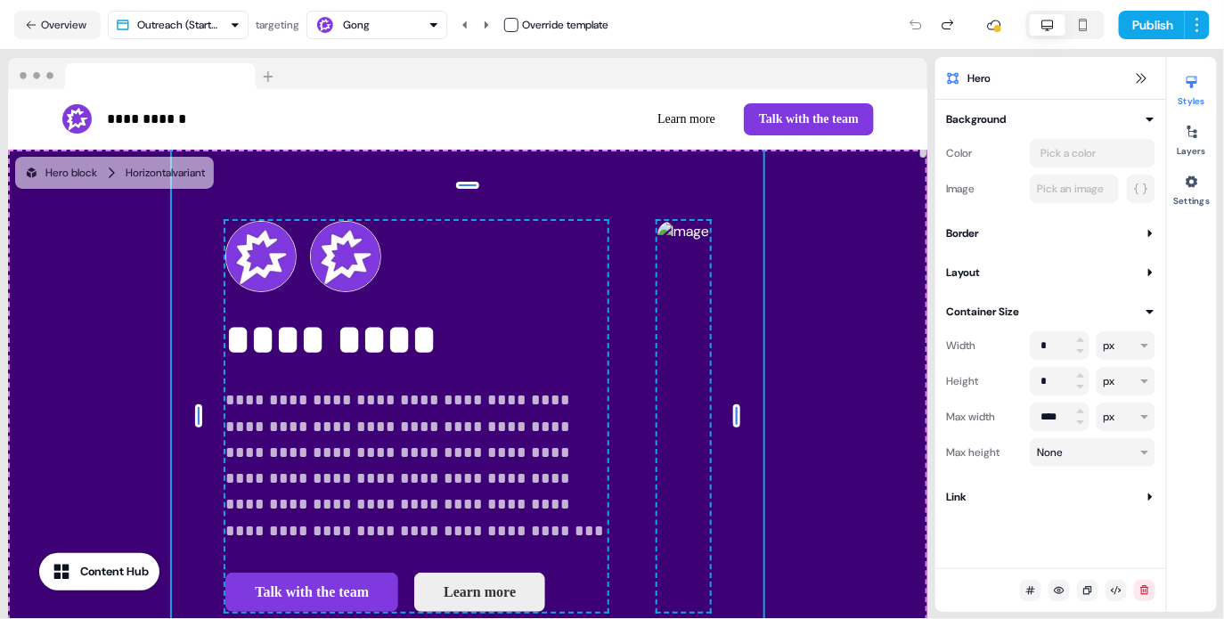
click at [1106, 152] on button "Pick a color" at bounding box center [1092, 153] width 126 height 28
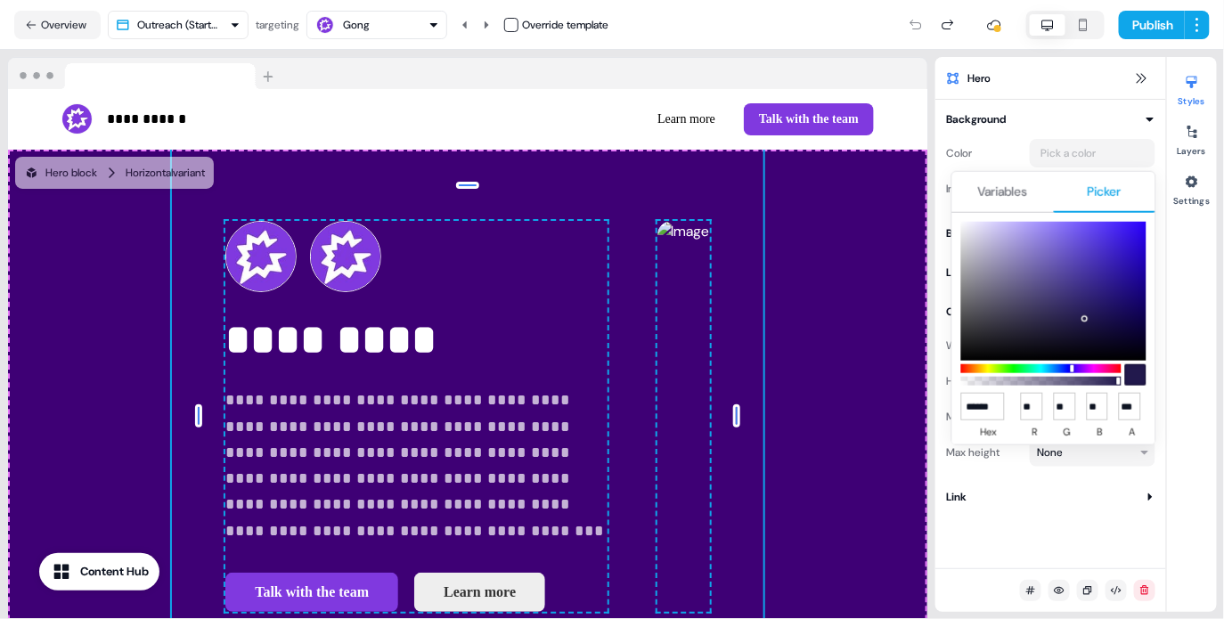
click at [1087, 189] on span "Picker" at bounding box center [1104, 192] width 34 height 18
click at [978, 414] on input "******" at bounding box center [983, 407] width 44 height 28
click at [1031, 193] on button "Variables" at bounding box center [1003, 192] width 102 height 41
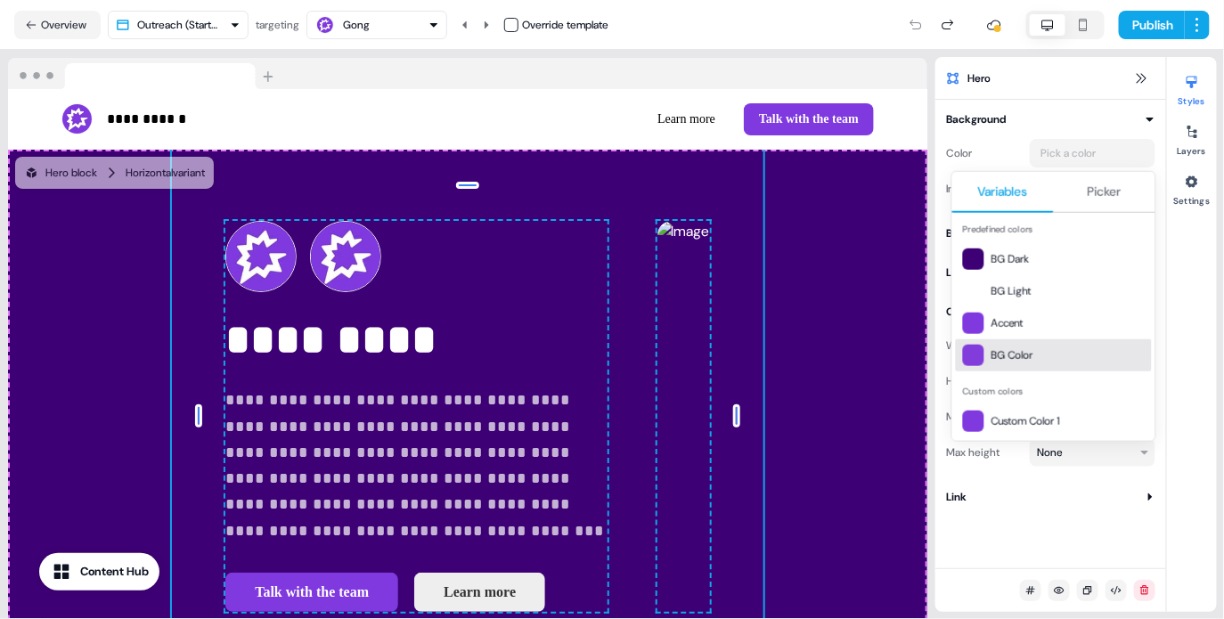
click at [1016, 346] on span "BG Color" at bounding box center [1067, 355] width 153 height 18
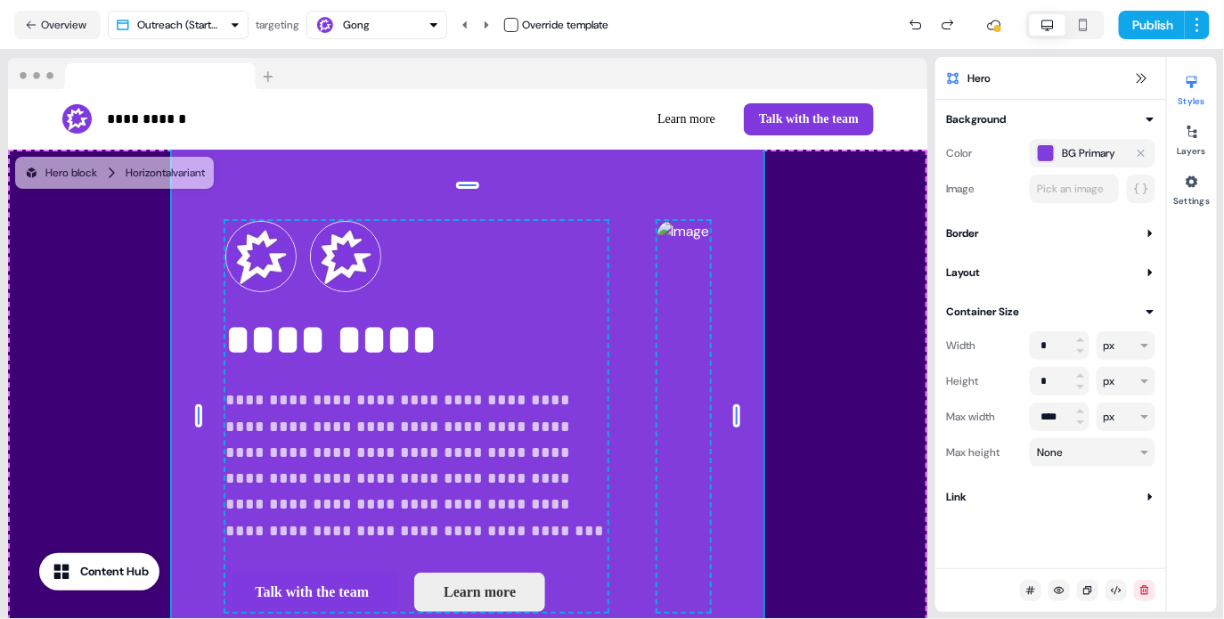
click at [1110, 157] on span "BG Primary" at bounding box center [1087, 153] width 53 height 18
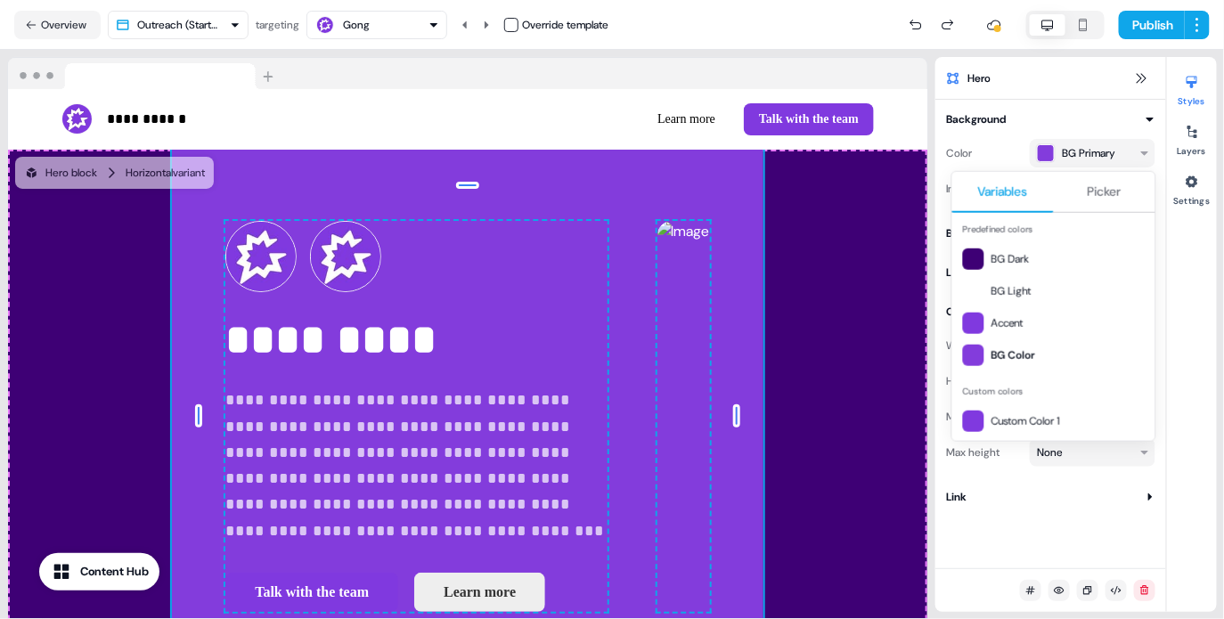
click at [1097, 209] on button "Picker" at bounding box center [1104, 192] width 102 height 41
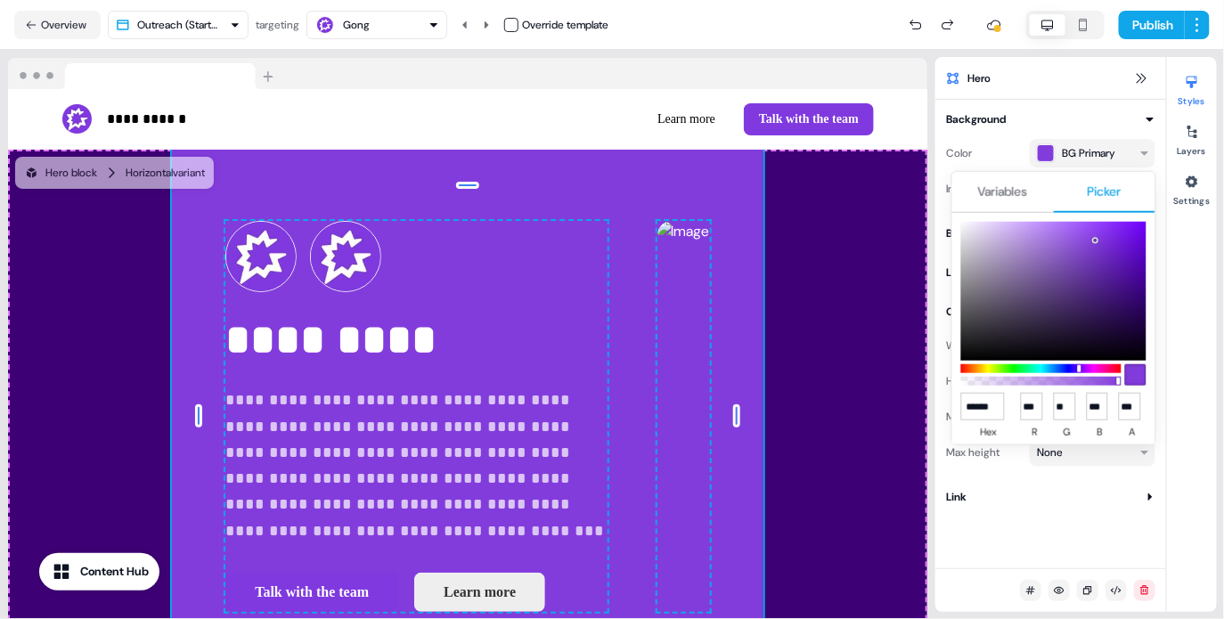
click at [984, 407] on input "******" at bounding box center [983, 407] width 44 height 28
click at [193, 455] on html "**********" at bounding box center [612, 309] width 1224 height 619
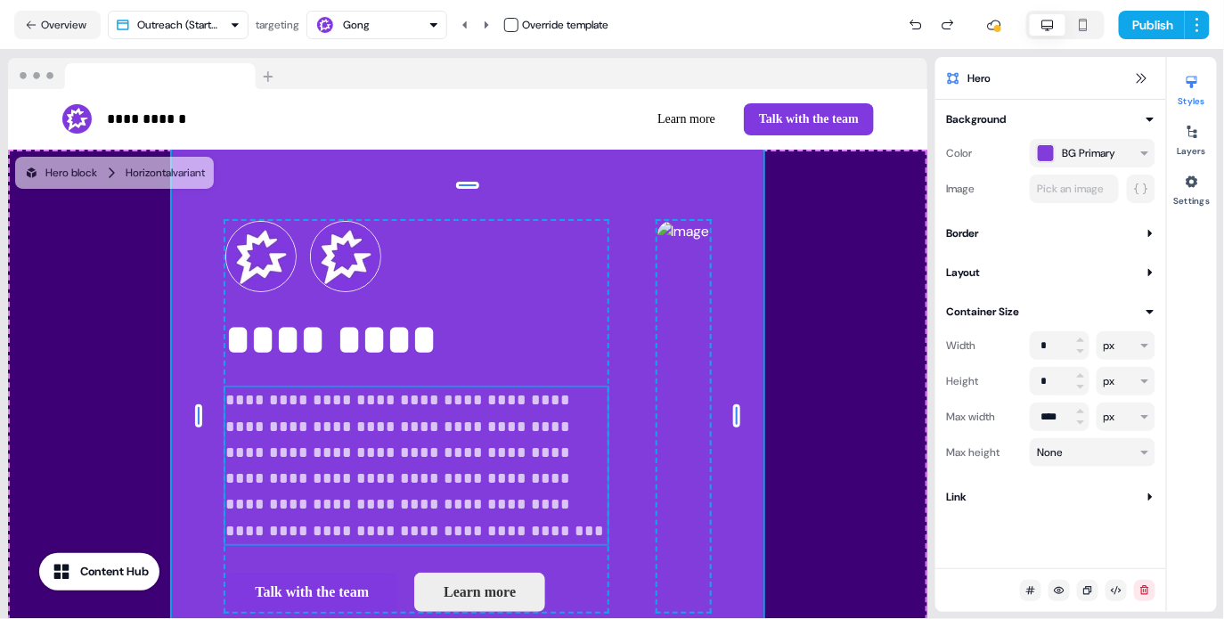
click at [193, 455] on html "**********" at bounding box center [612, 309] width 1224 height 619
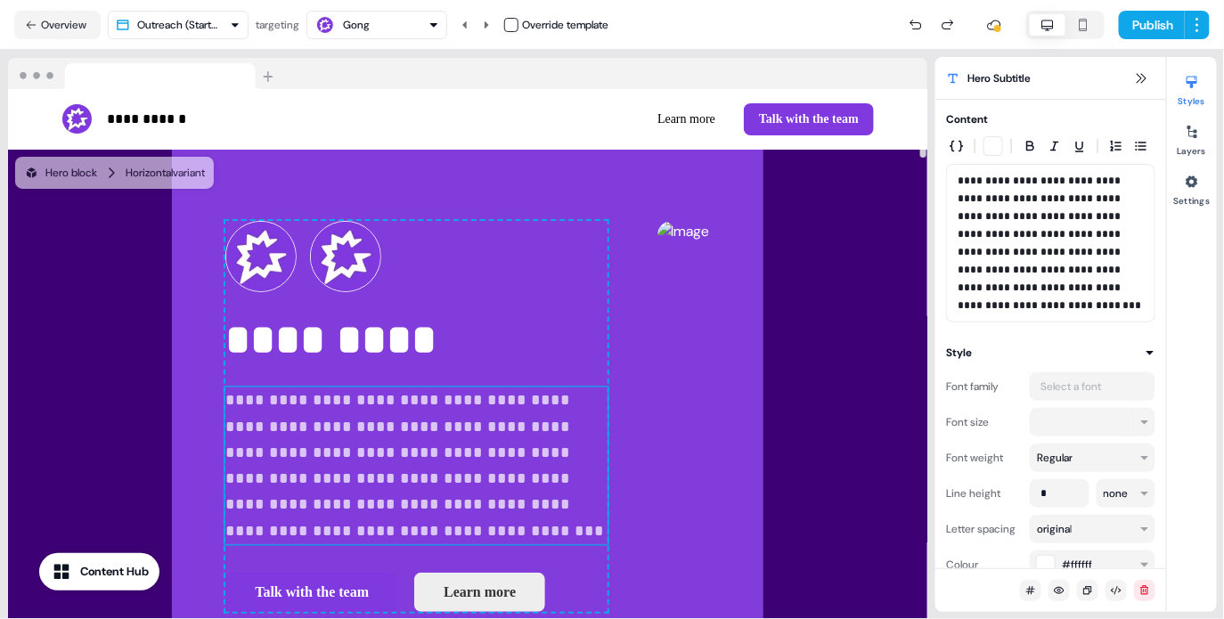
click at [225, 455] on p "**********" at bounding box center [415, 465] width 381 height 156
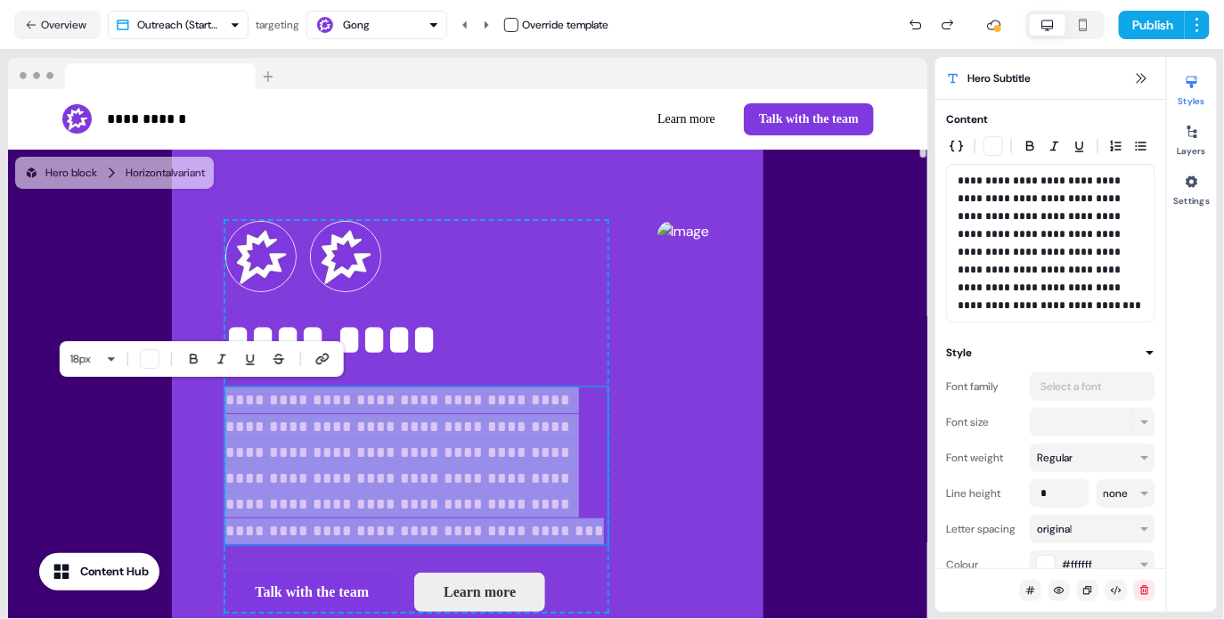
click at [225, 455] on p "**********" at bounding box center [415, 465] width 381 height 156
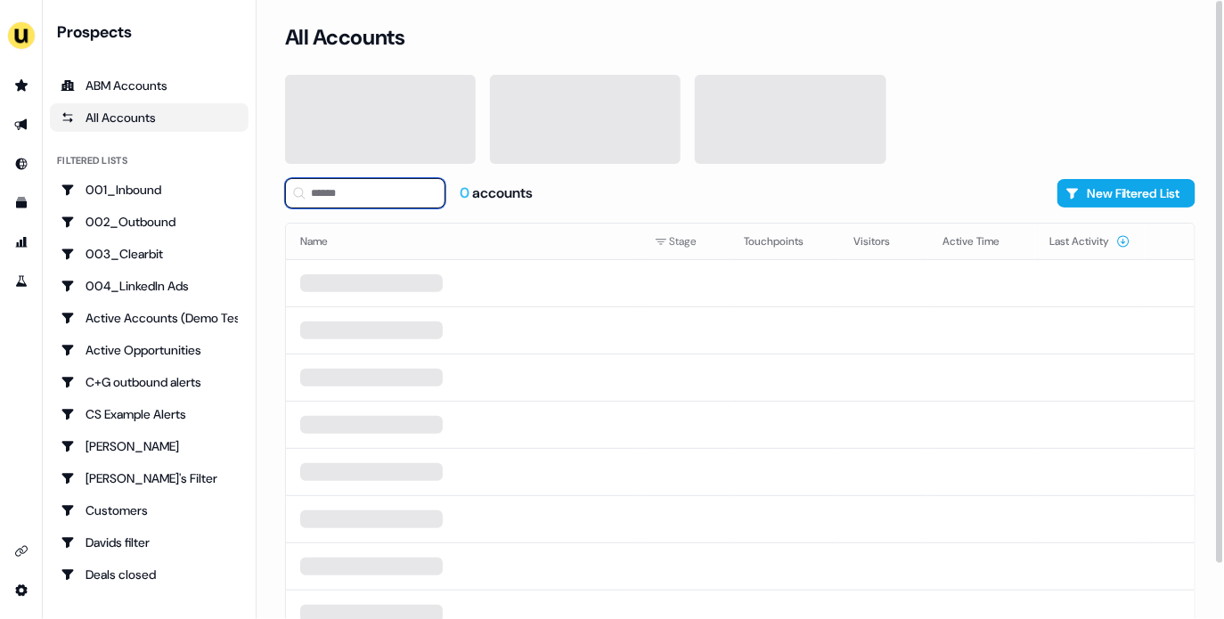
click at [376, 191] on input at bounding box center [365, 193] width 160 height 30
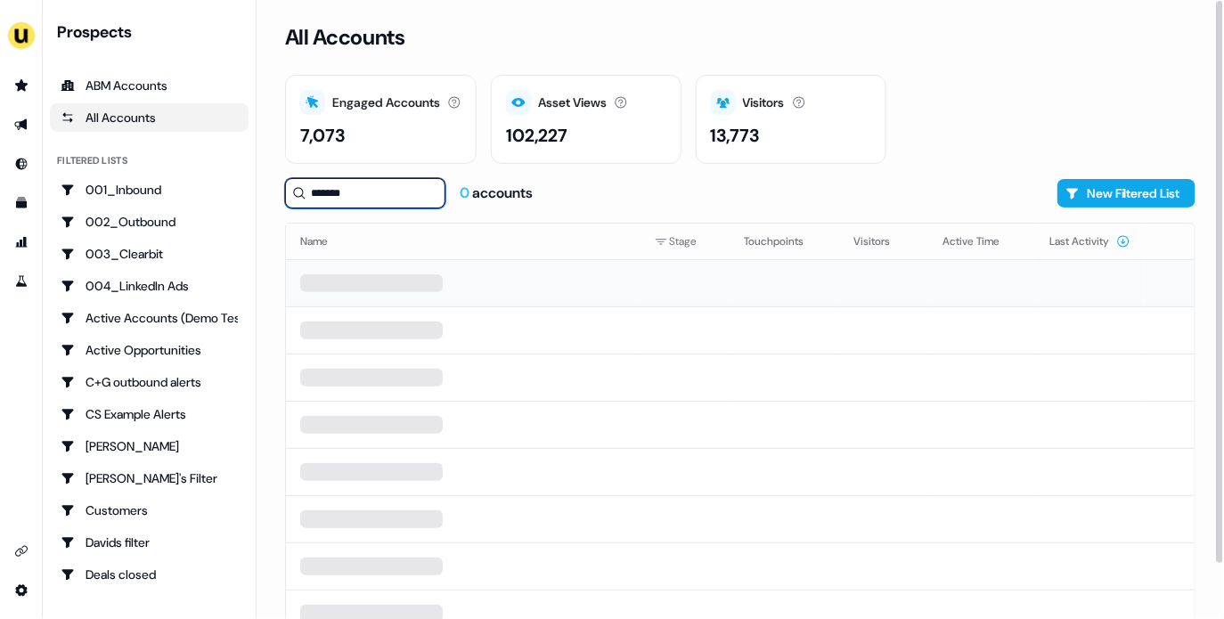
type input "*******"
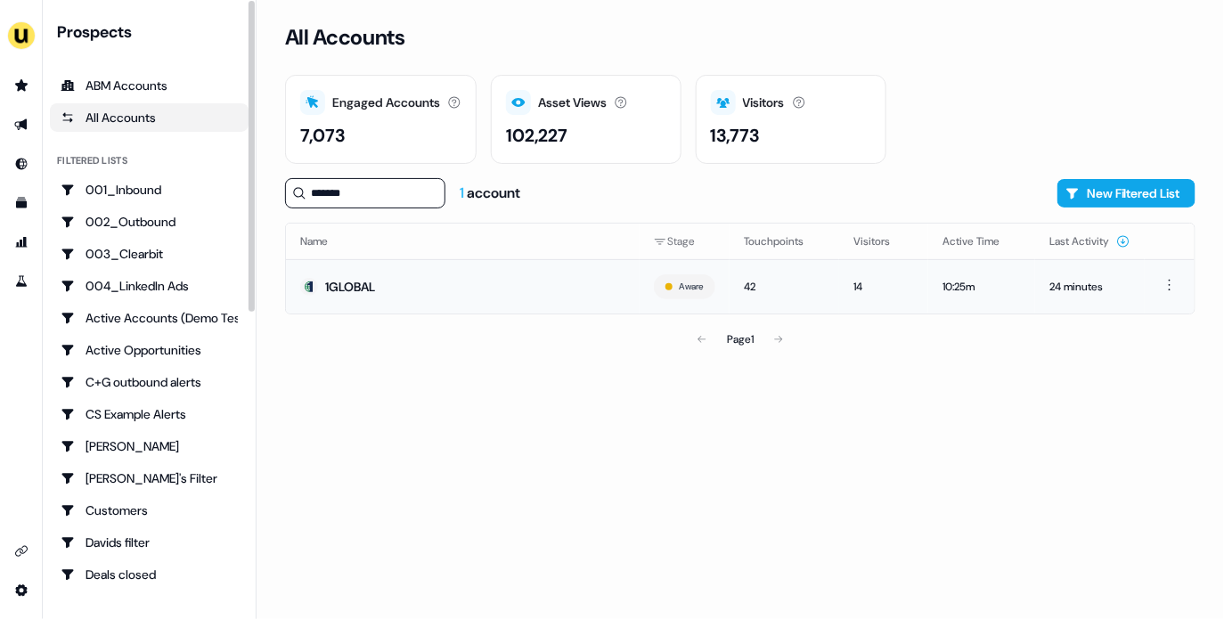
click at [394, 281] on td "1GLOBAL" at bounding box center [463, 286] width 354 height 54
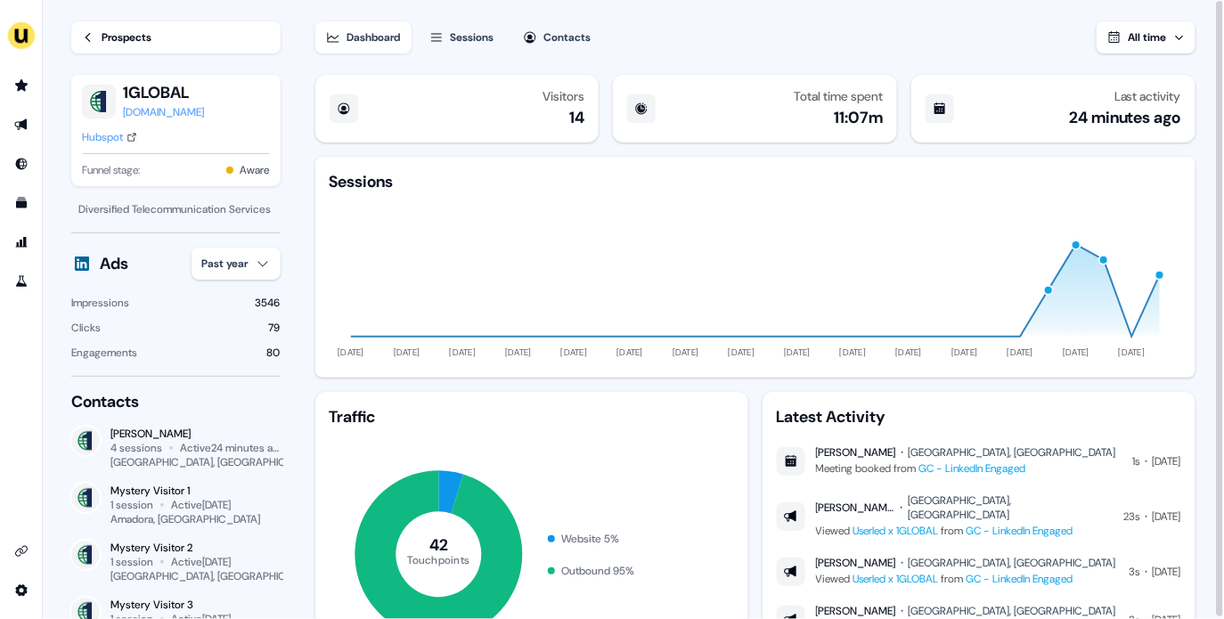
click at [487, 37] on div "Sessions" at bounding box center [473, 37] width 44 height 18
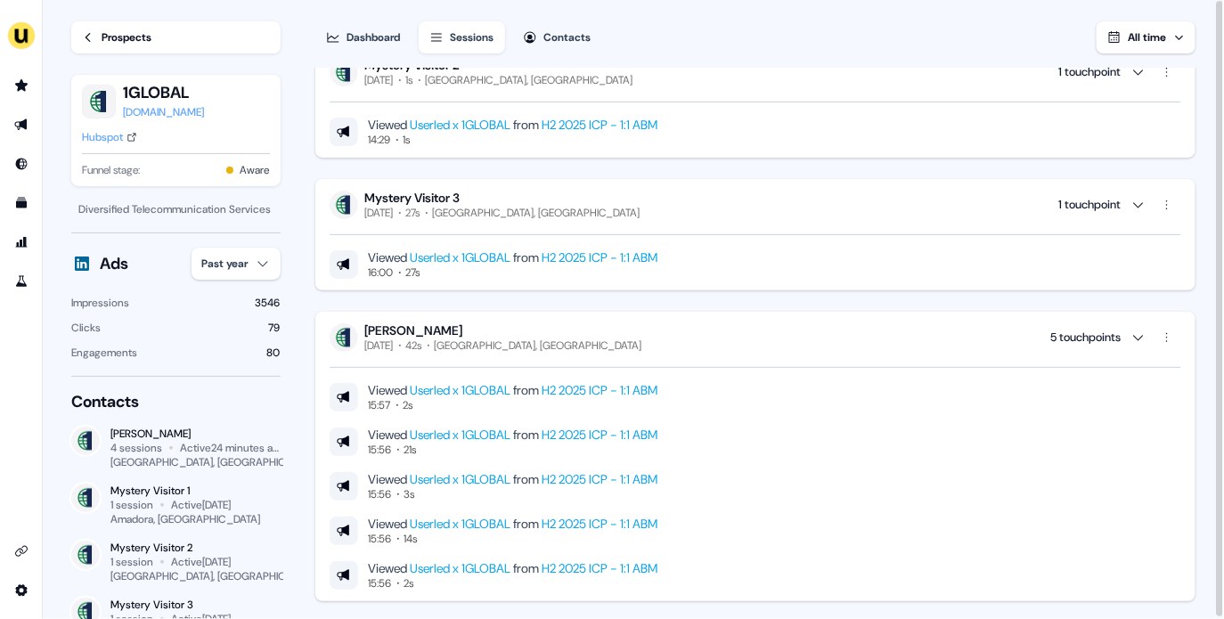
scroll to position [2781, 0]
